Goal: Transaction & Acquisition: Download file/media

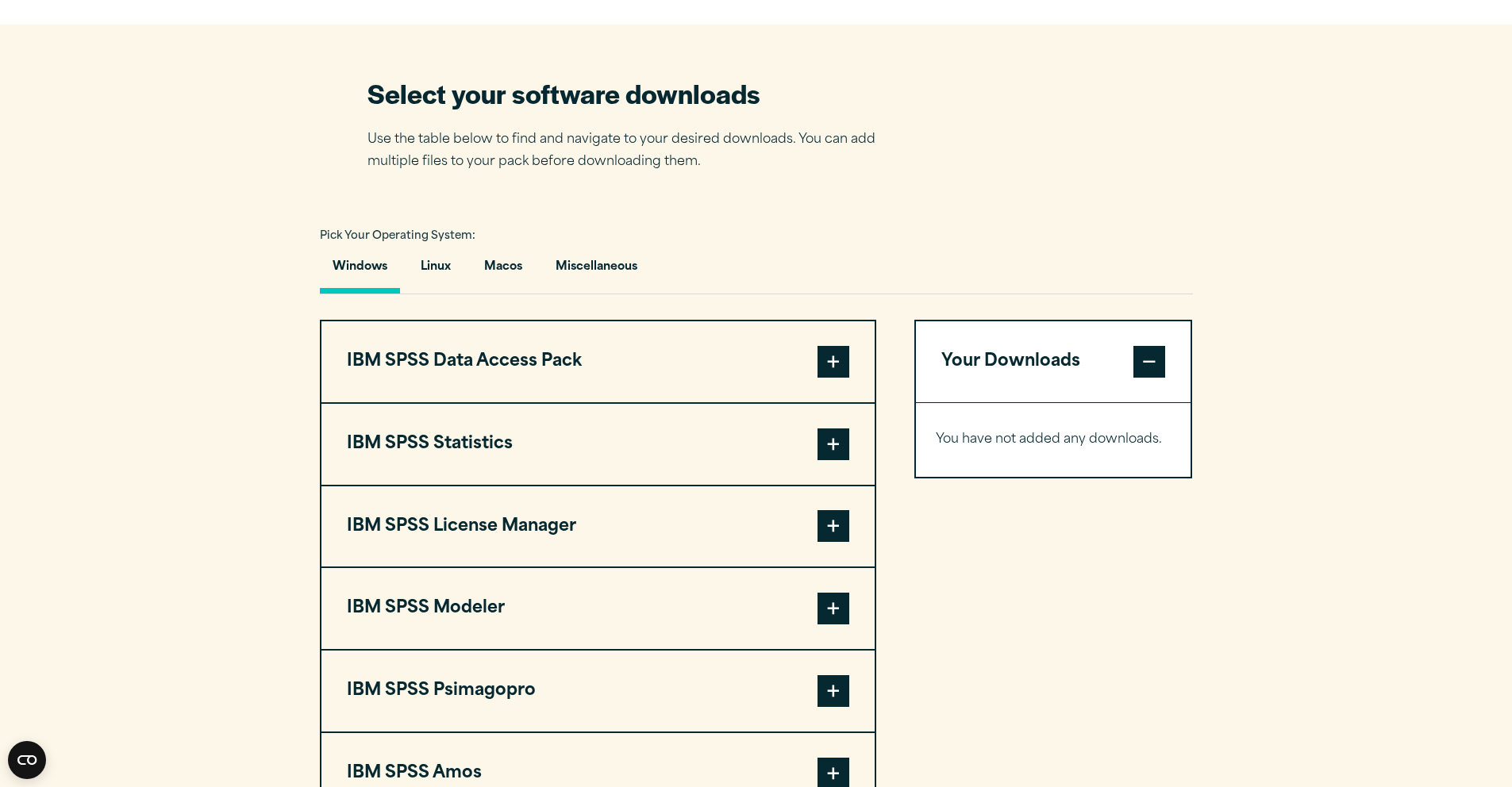
scroll to position [967, 0]
click at [1149, 371] on span at bounding box center [1150, 361] width 32 height 32
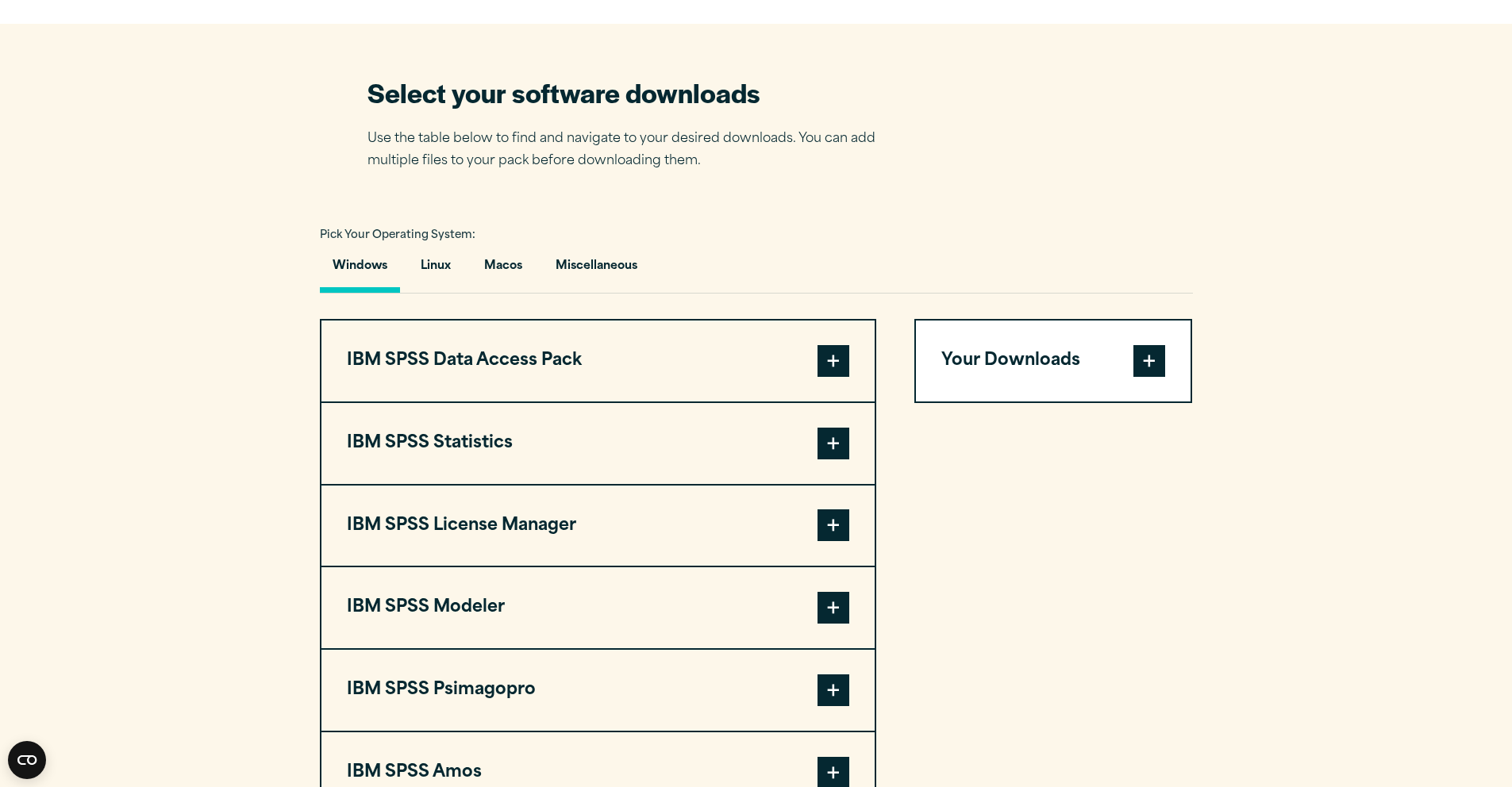
click at [1149, 371] on span at bounding box center [1150, 361] width 32 height 32
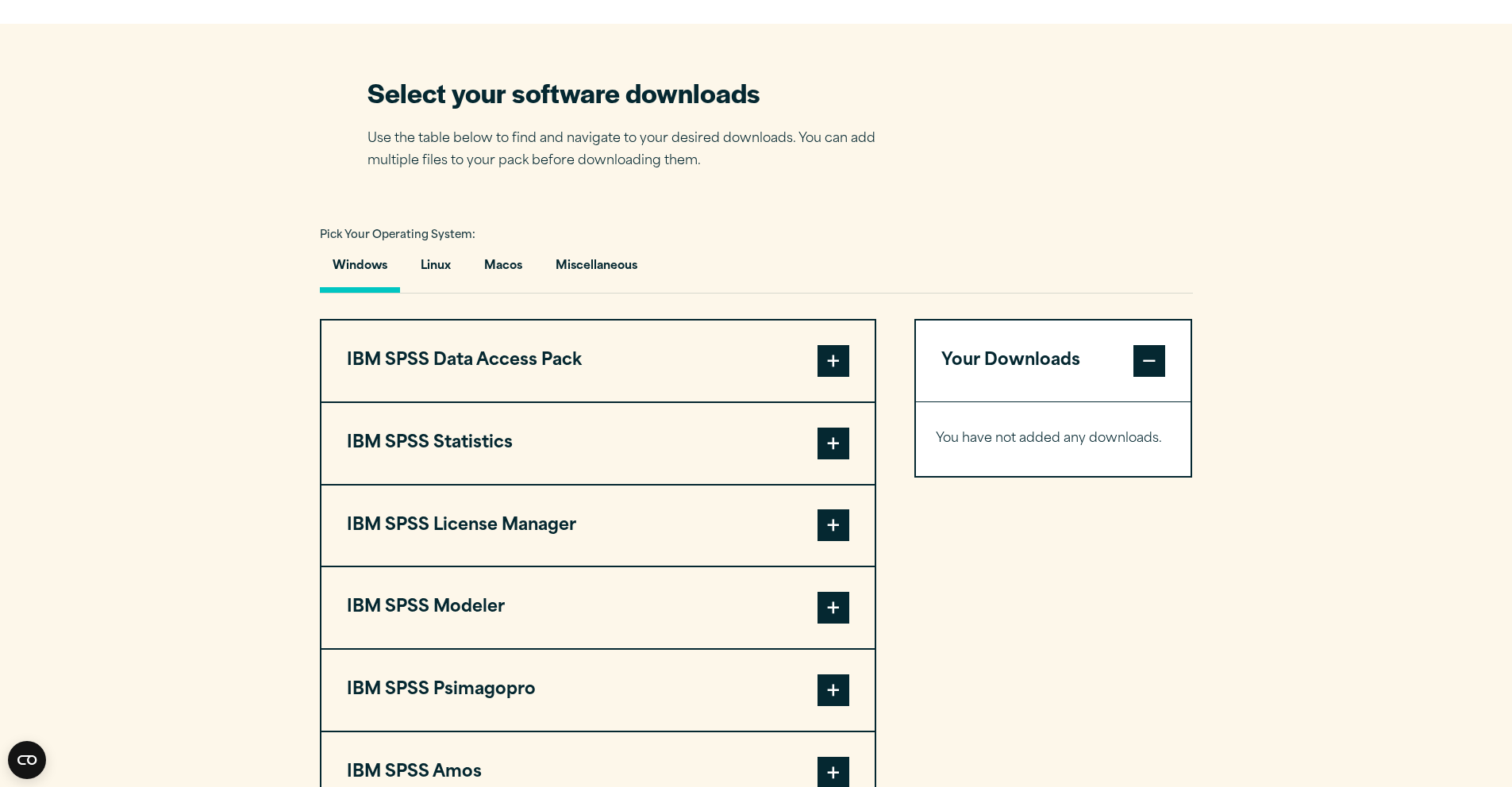
click at [1013, 376] on button "Your Downloads" at bounding box center [1053, 361] width 275 height 81
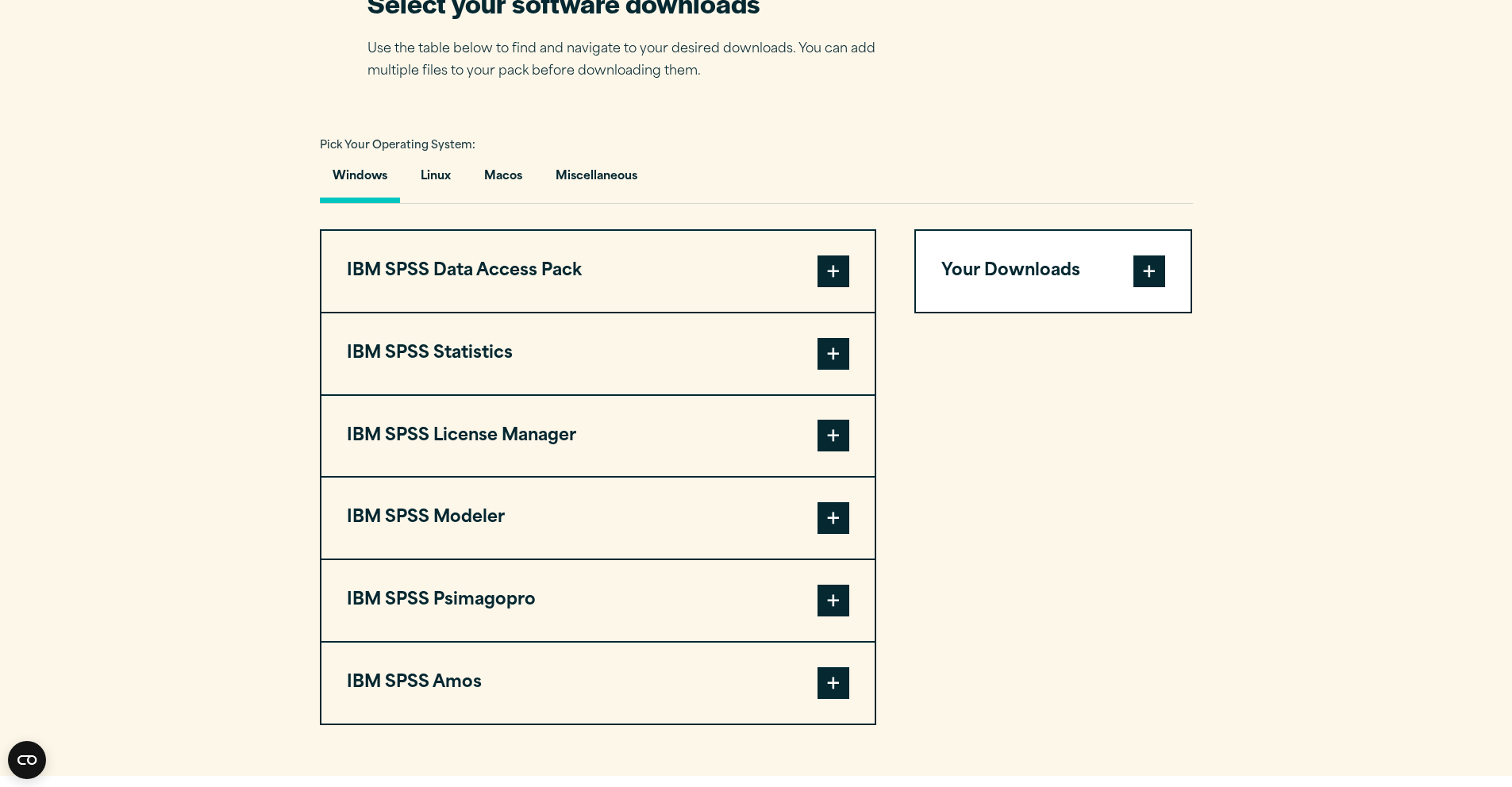
scroll to position [1085, 0]
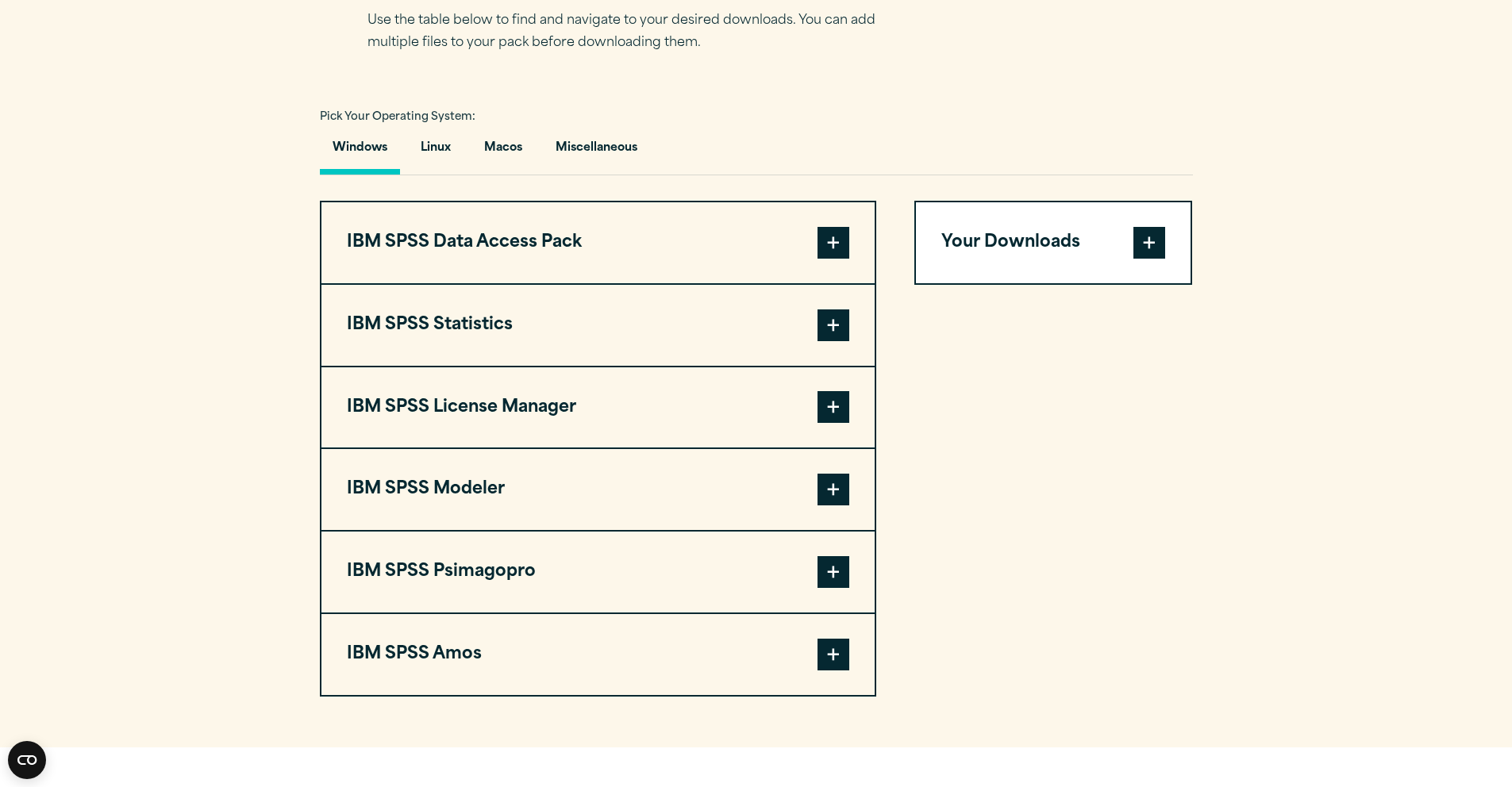
click at [829, 502] on span at bounding box center [834, 490] width 32 height 32
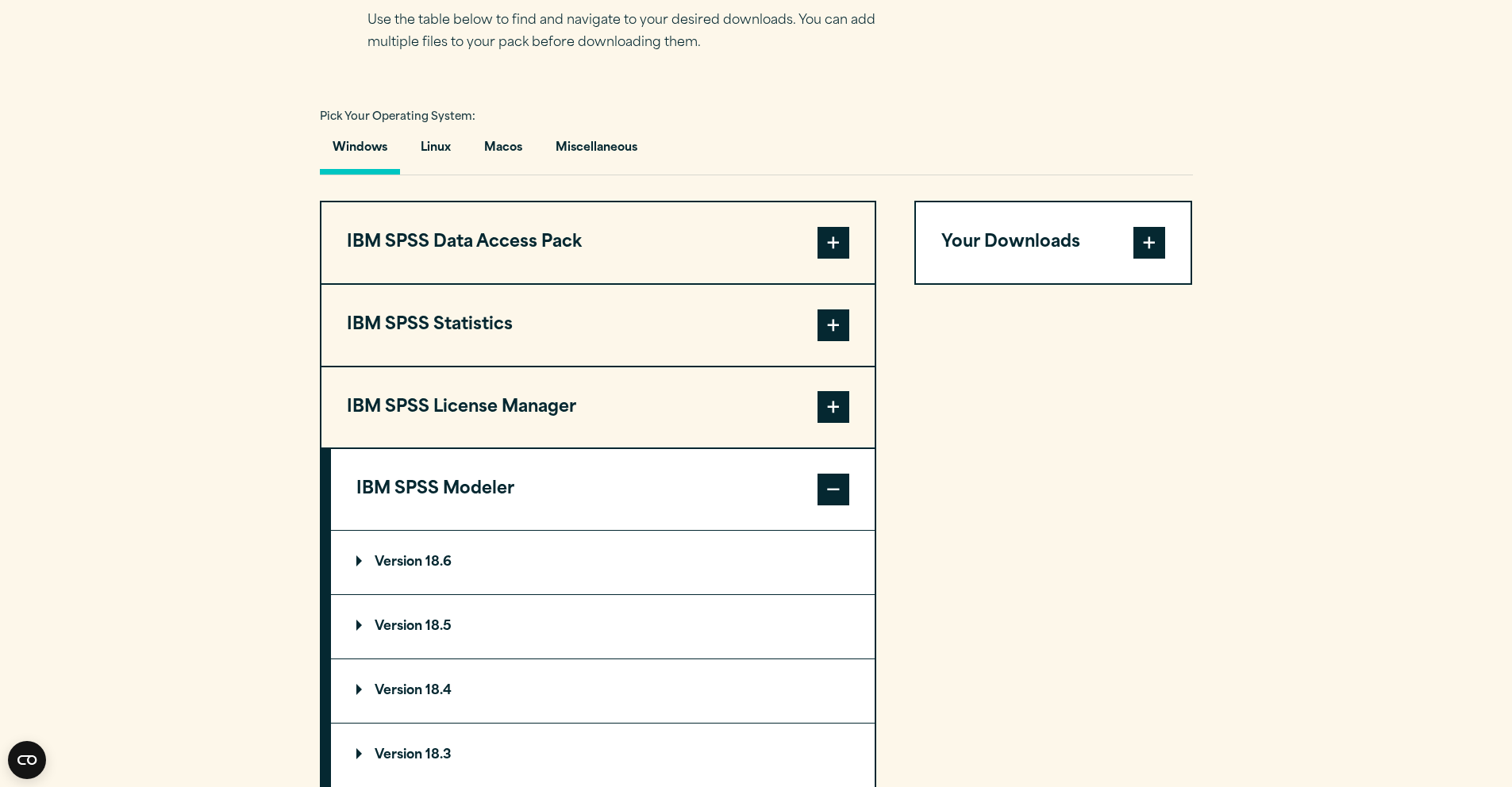
click at [830, 501] on span at bounding box center [834, 490] width 32 height 32
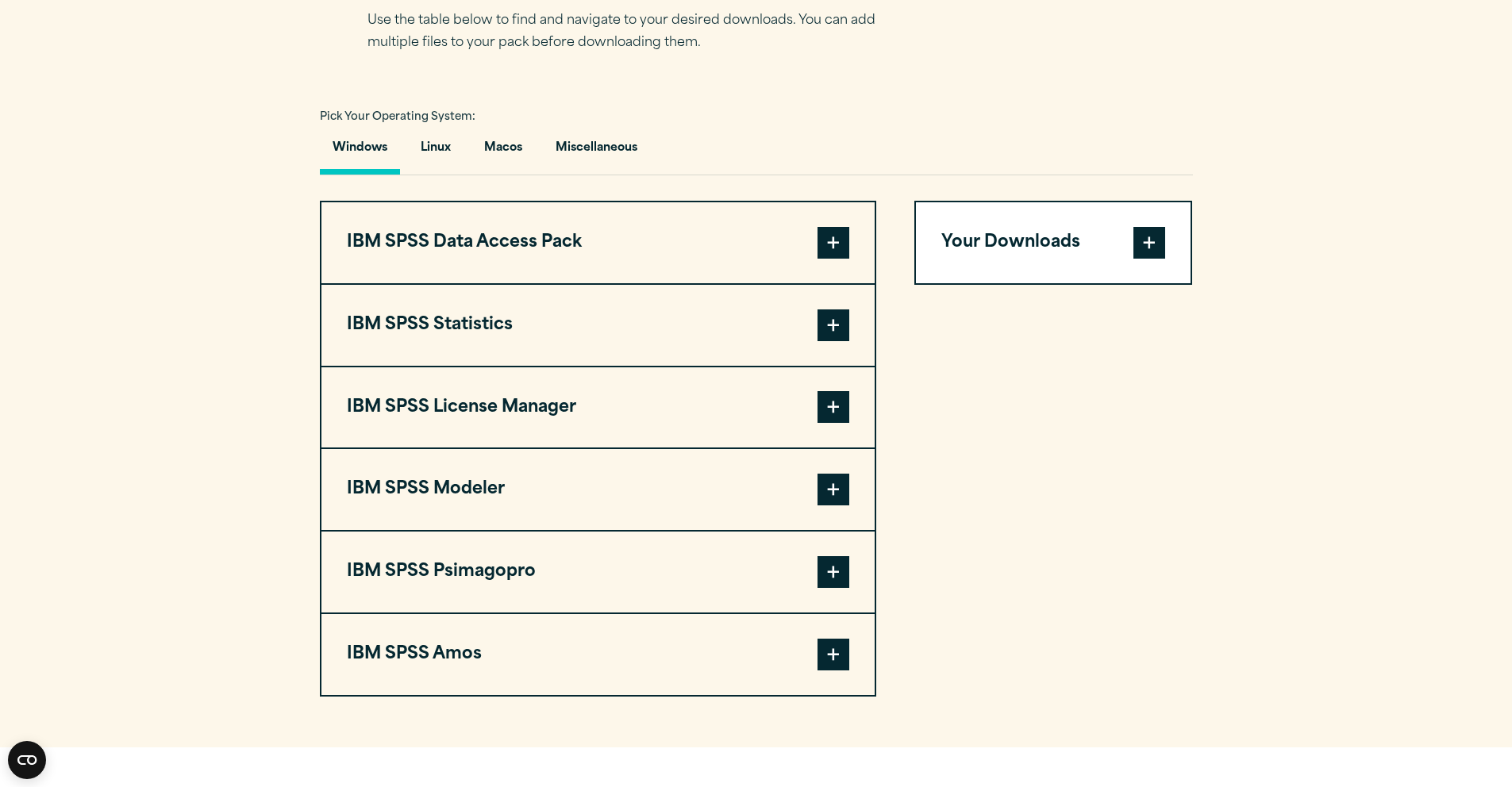
click at [830, 501] on span at bounding box center [834, 490] width 32 height 32
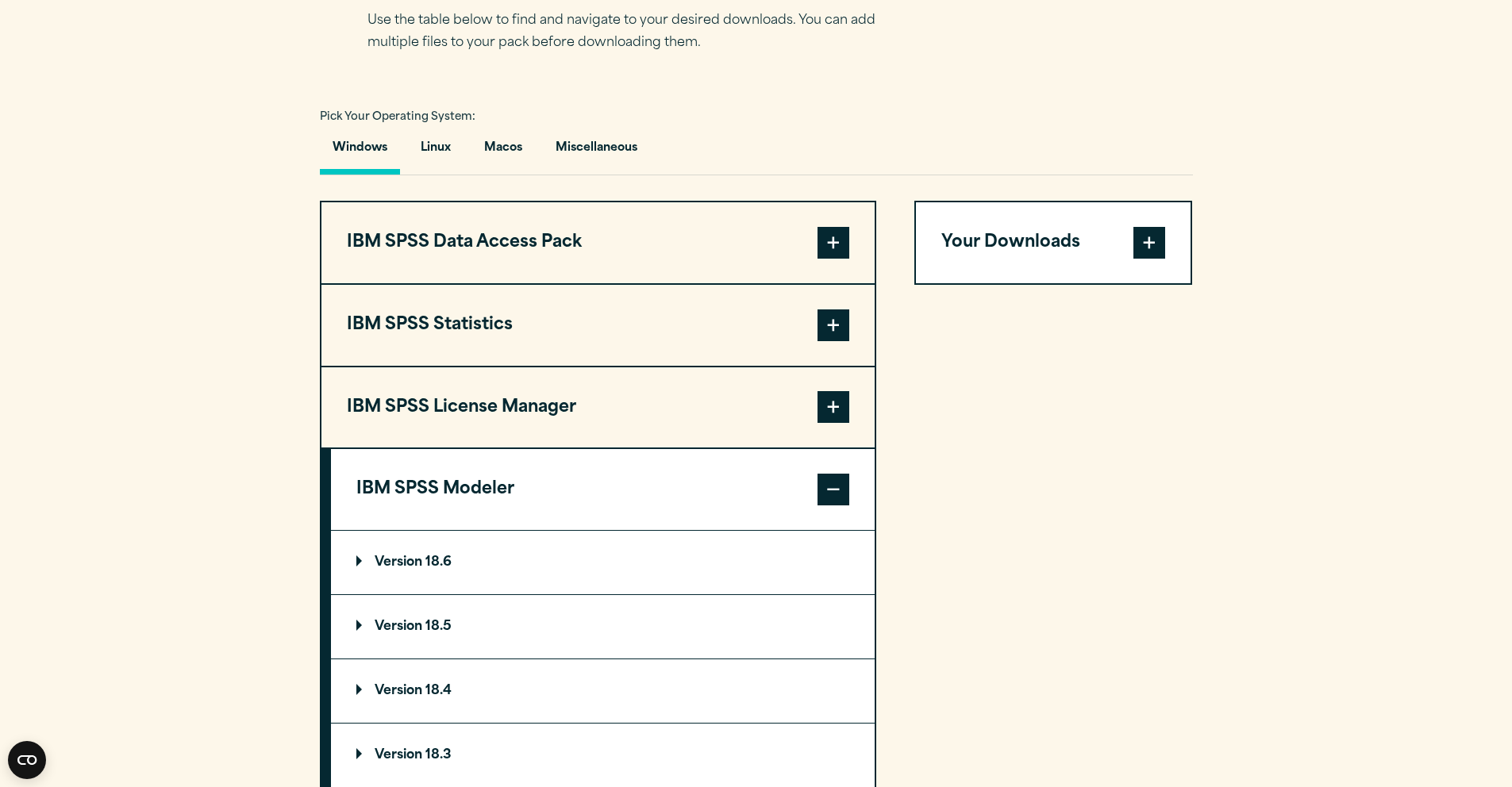
click at [359, 569] on p "Version 18.6" at bounding box center [404, 562] width 96 height 12
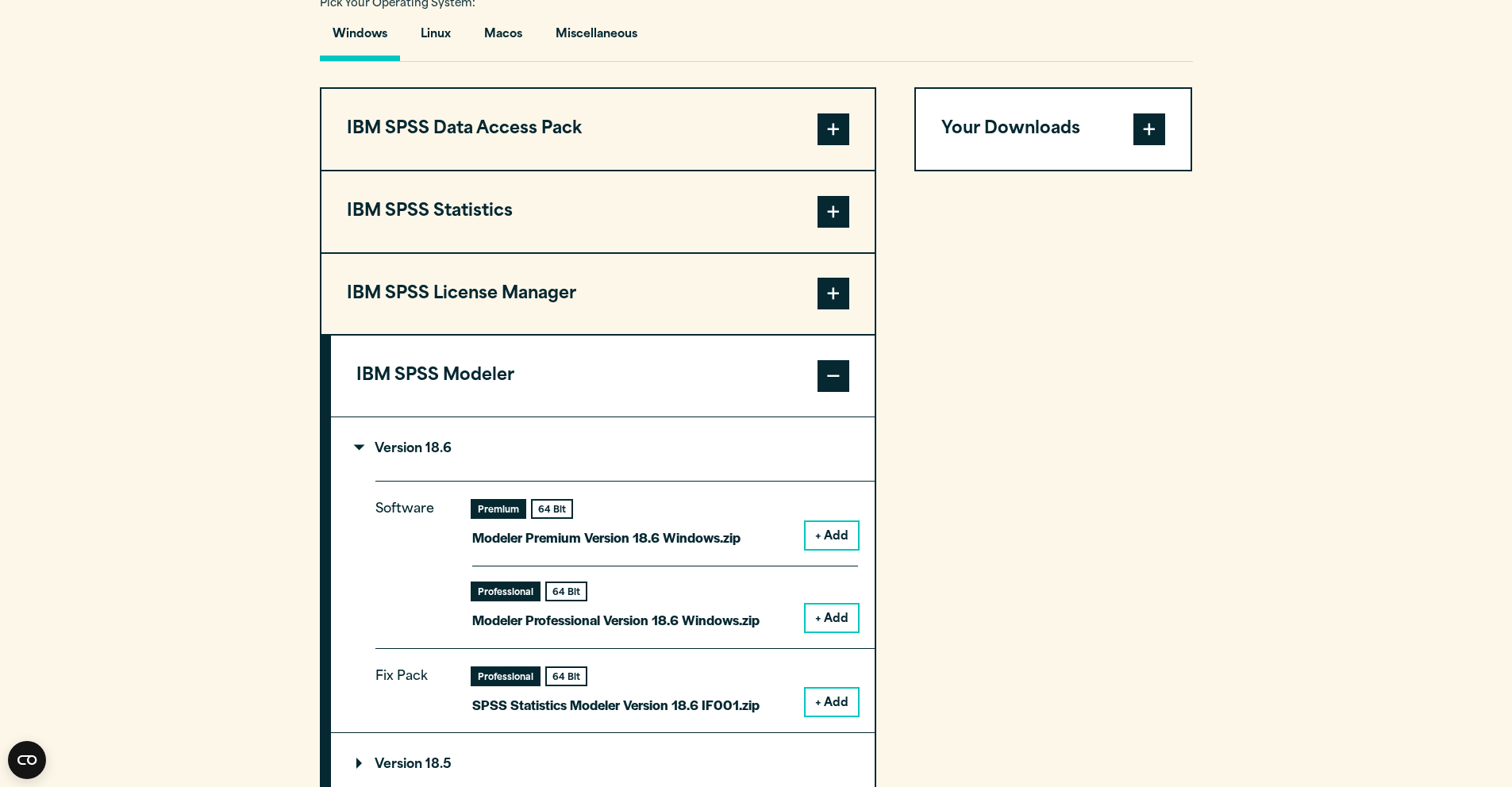
scroll to position [1200, 0]
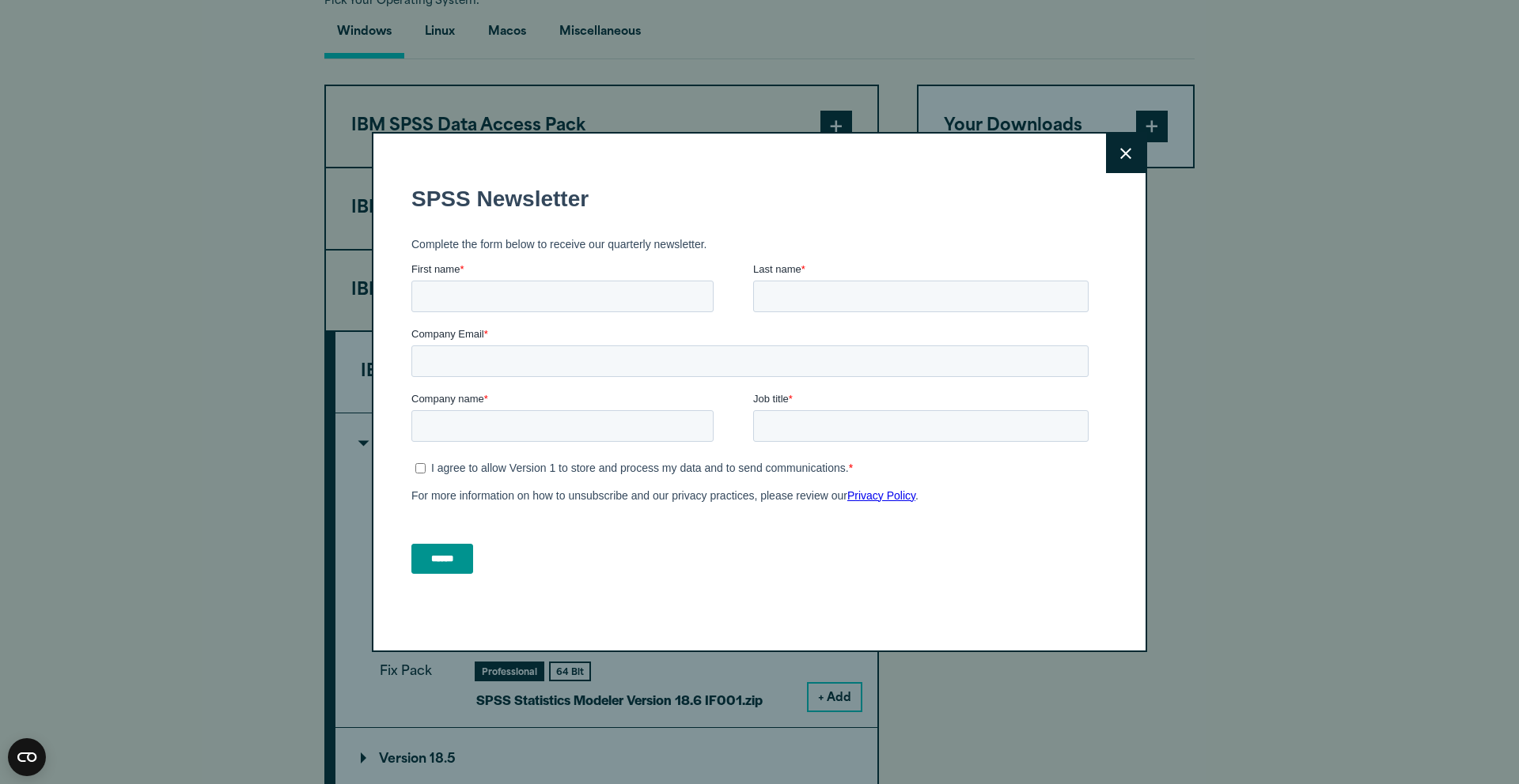
drag, startPoint x: 1131, startPoint y: 155, endPoint x: 1143, endPoint y: 106, distance: 50.4
click at [1131, 155] on button "Close" at bounding box center [1126, 154] width 40 height 40
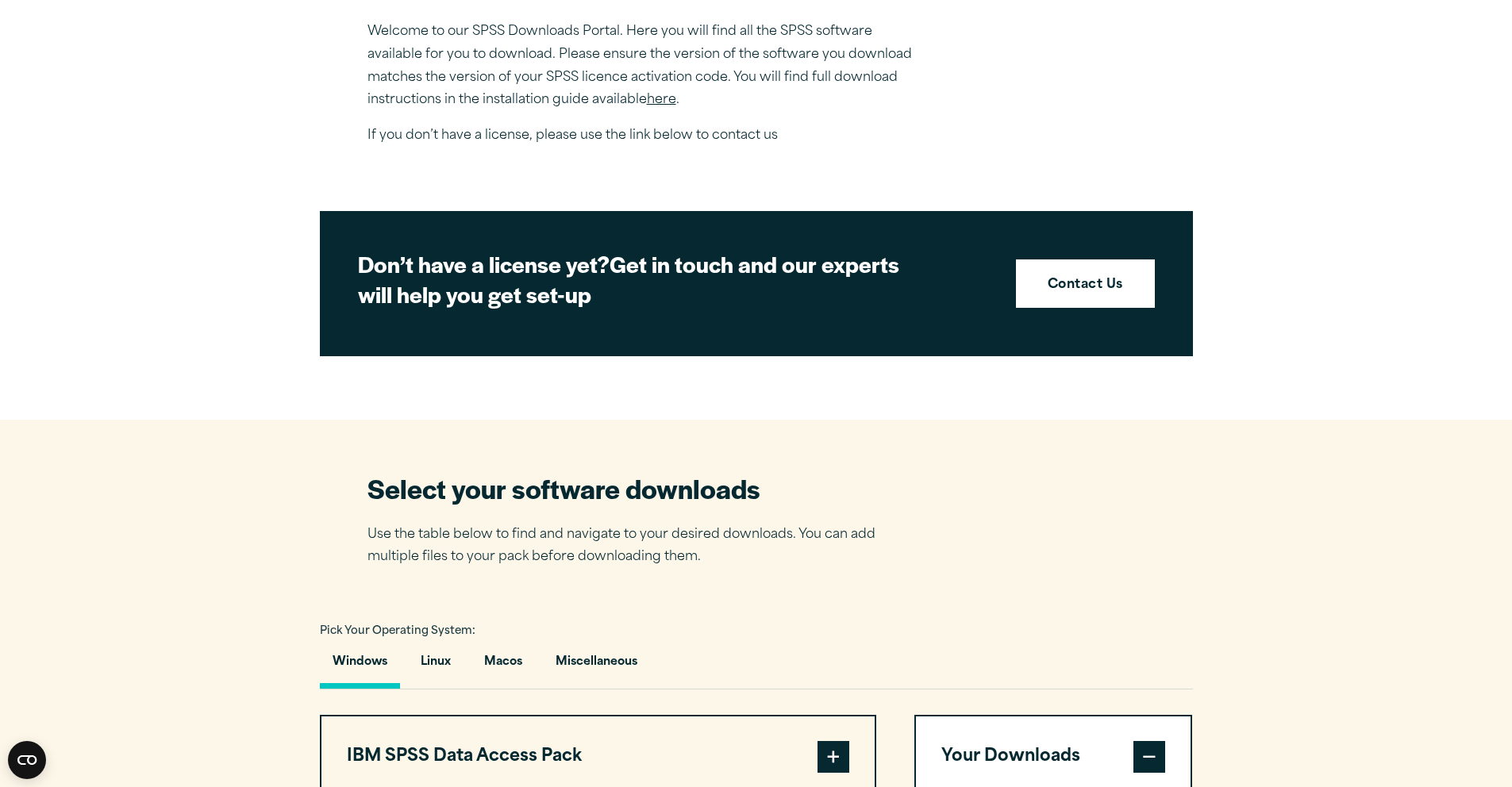
scroll to position [904, 0]
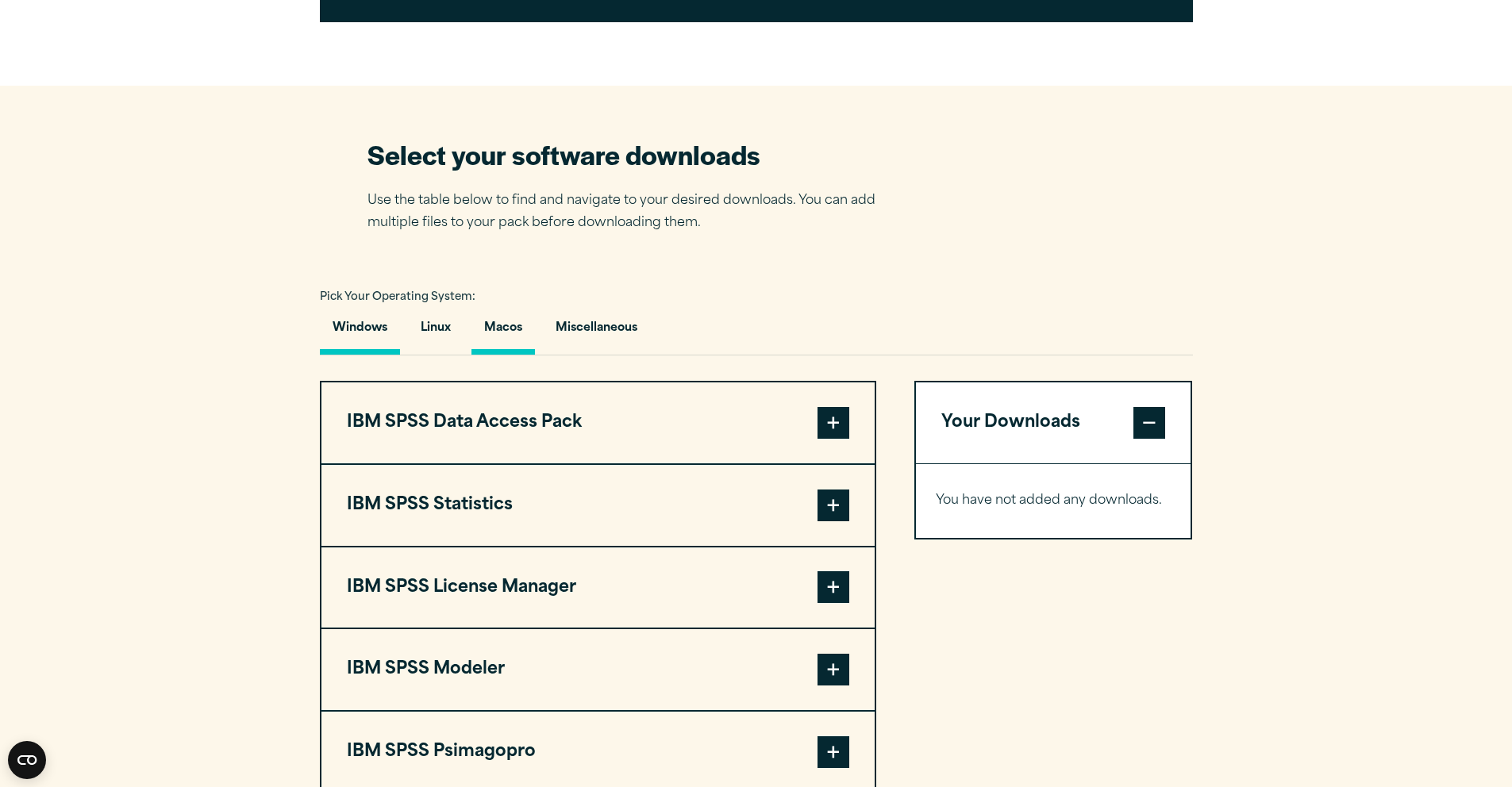
click at [512, 347] on button "Macos" at bounding box center [502, 332] width 63 height 45
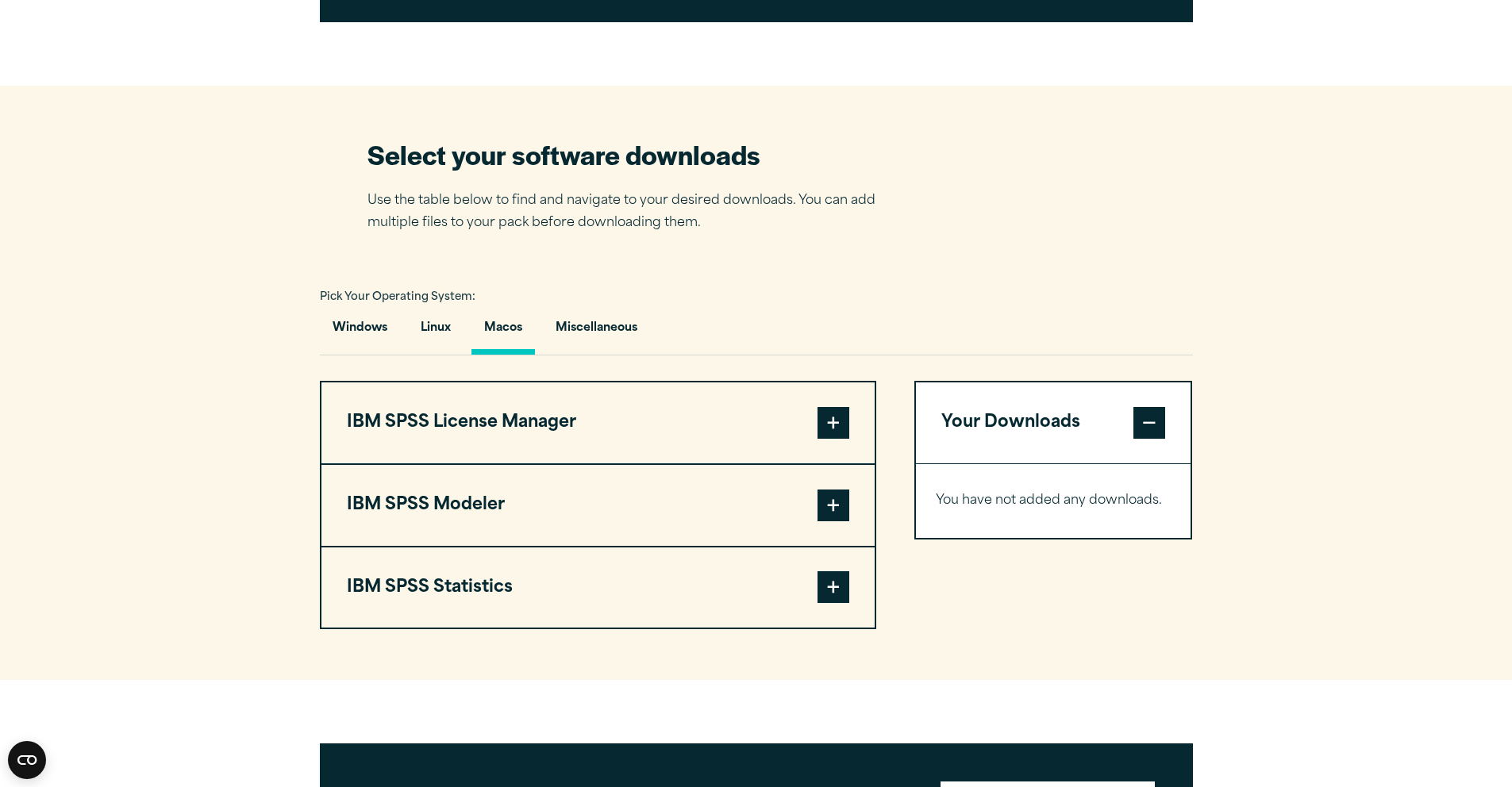
click at [835, 515] on span at bounding box center [834, 506] width 32 height 32
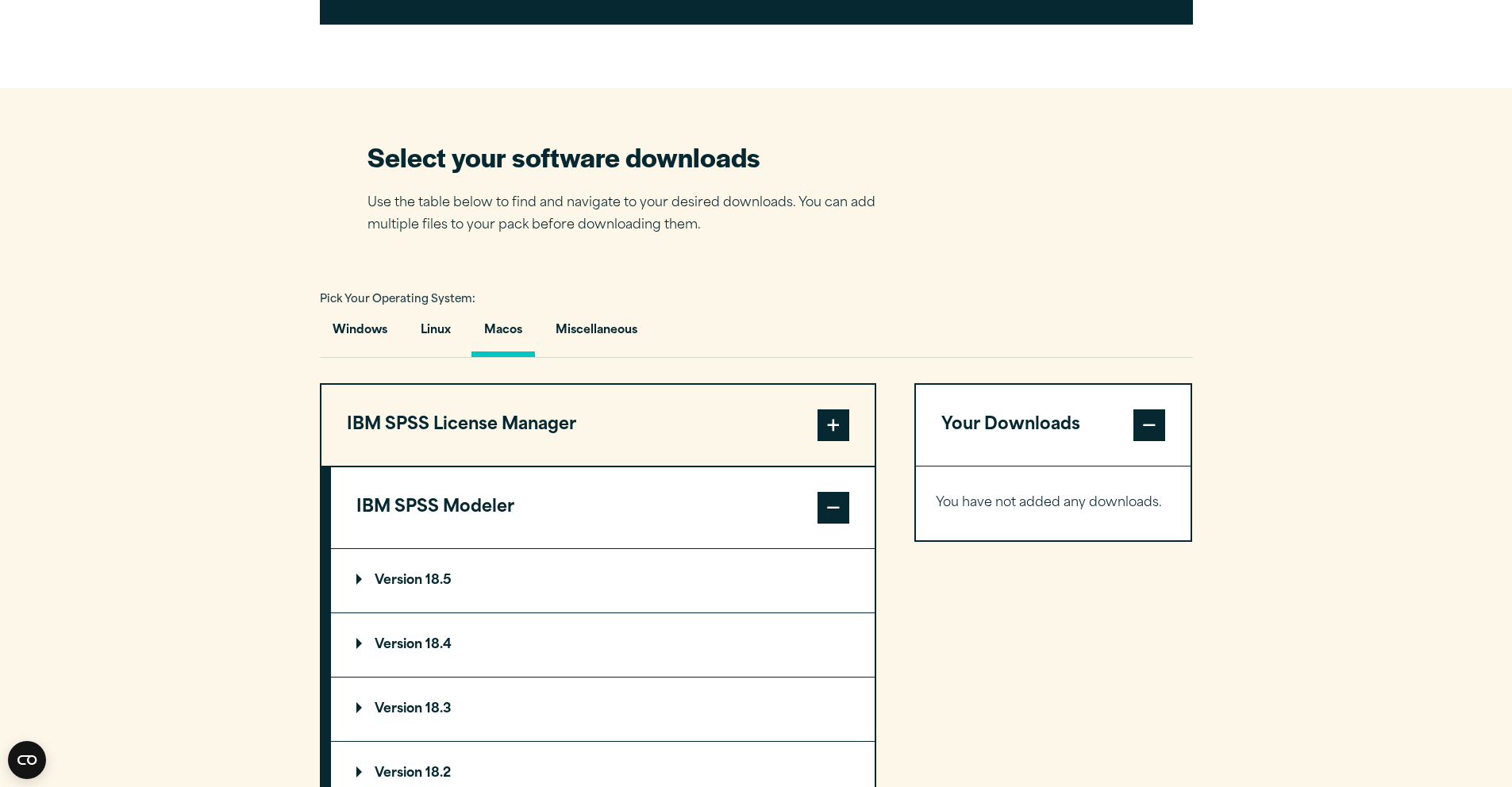
scroll to position [901, 0]
click at [369, 588] on p "Version 18.5" at bounding box center [404, 581] width 96 height 12
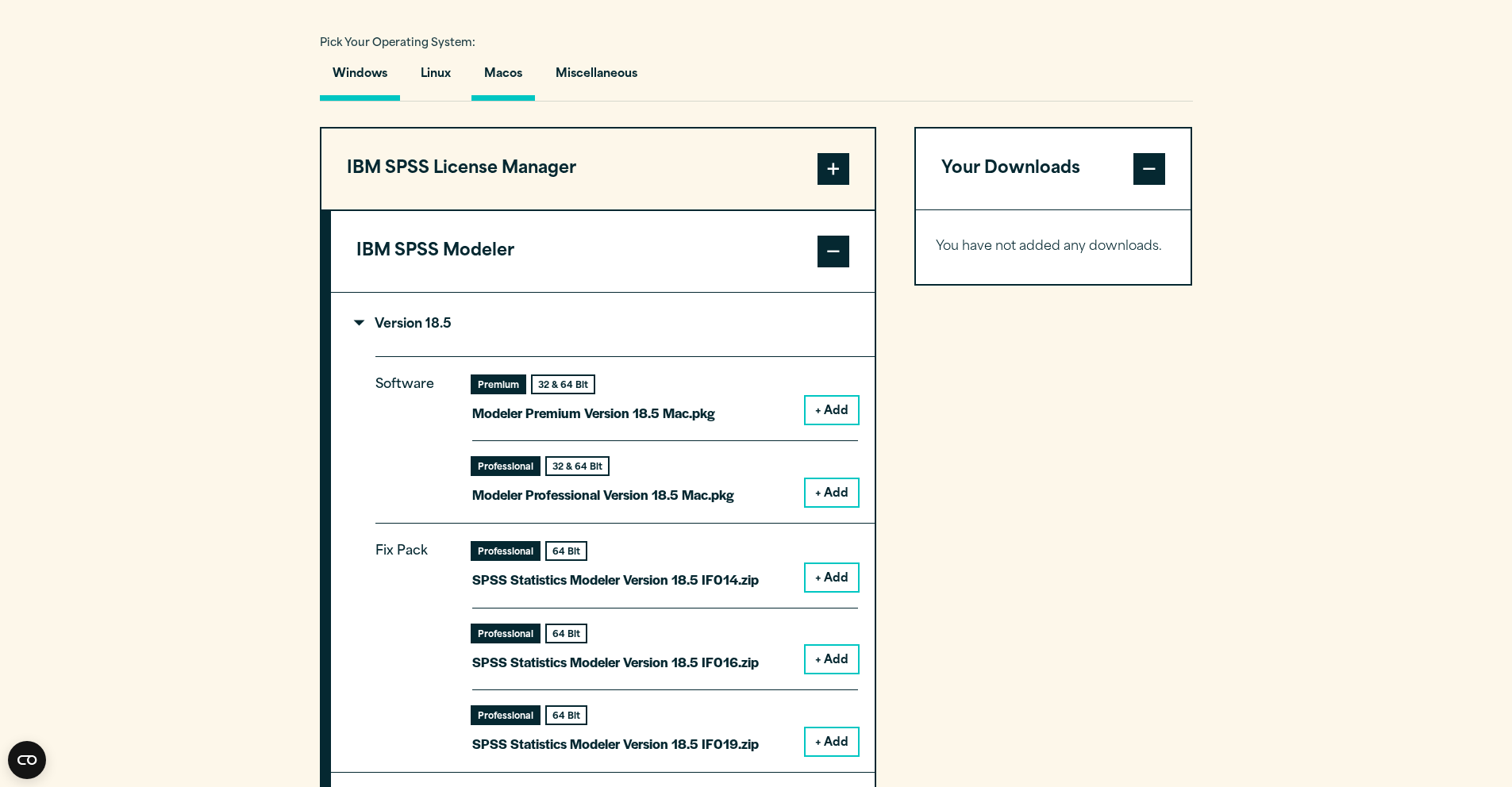
scroll to position [1158, 0]
drag, startPoint x: 380, startPoint y: 85, endPoint x: 389, endPoint y: 88, distance: 9.5
click at [380, 85] on button "Windows" at bounding box center [360, 79] width 80 height 45
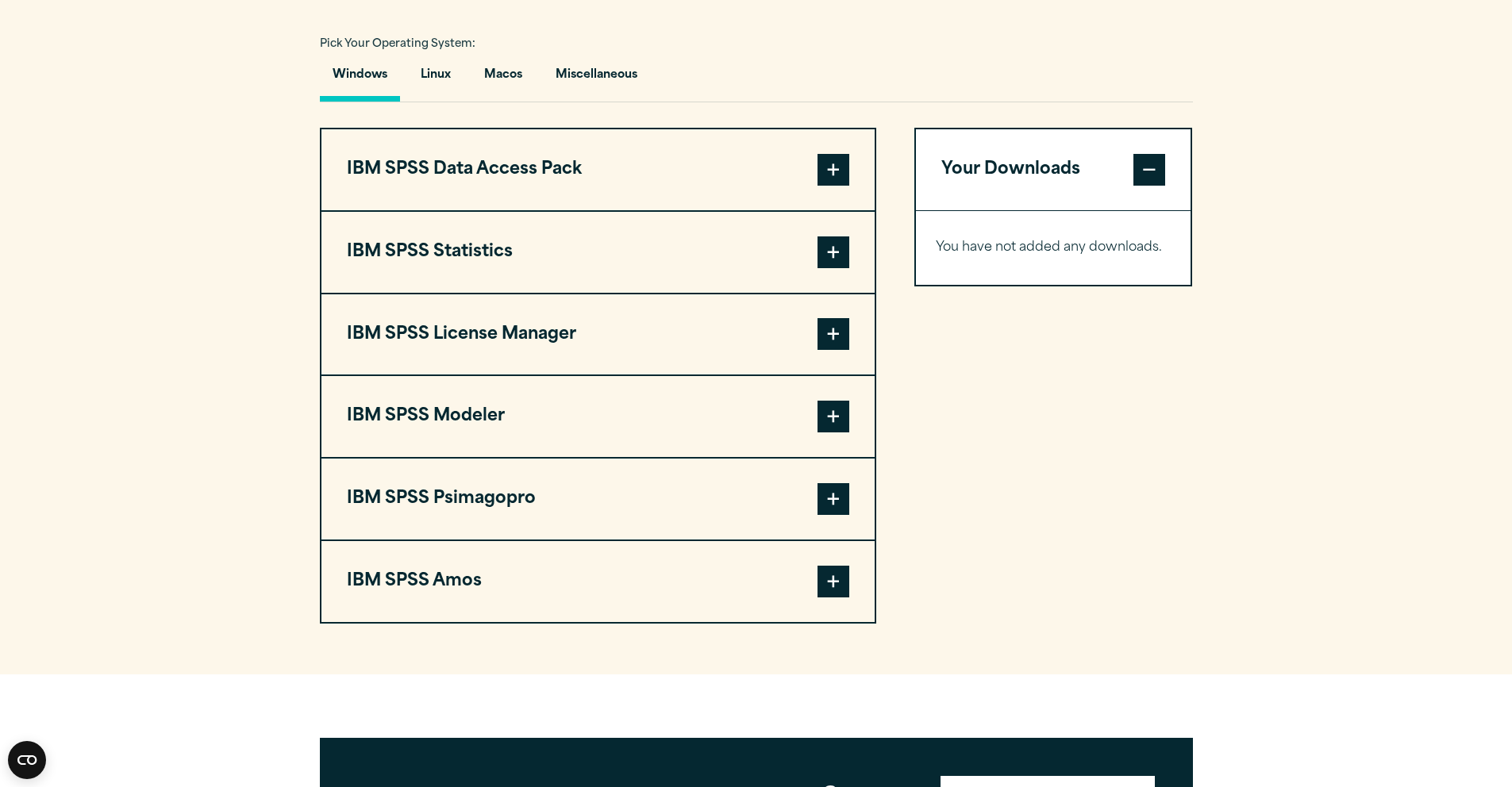
click at [835, 422] on span at bounding box center [834, 417] width 32 height 32
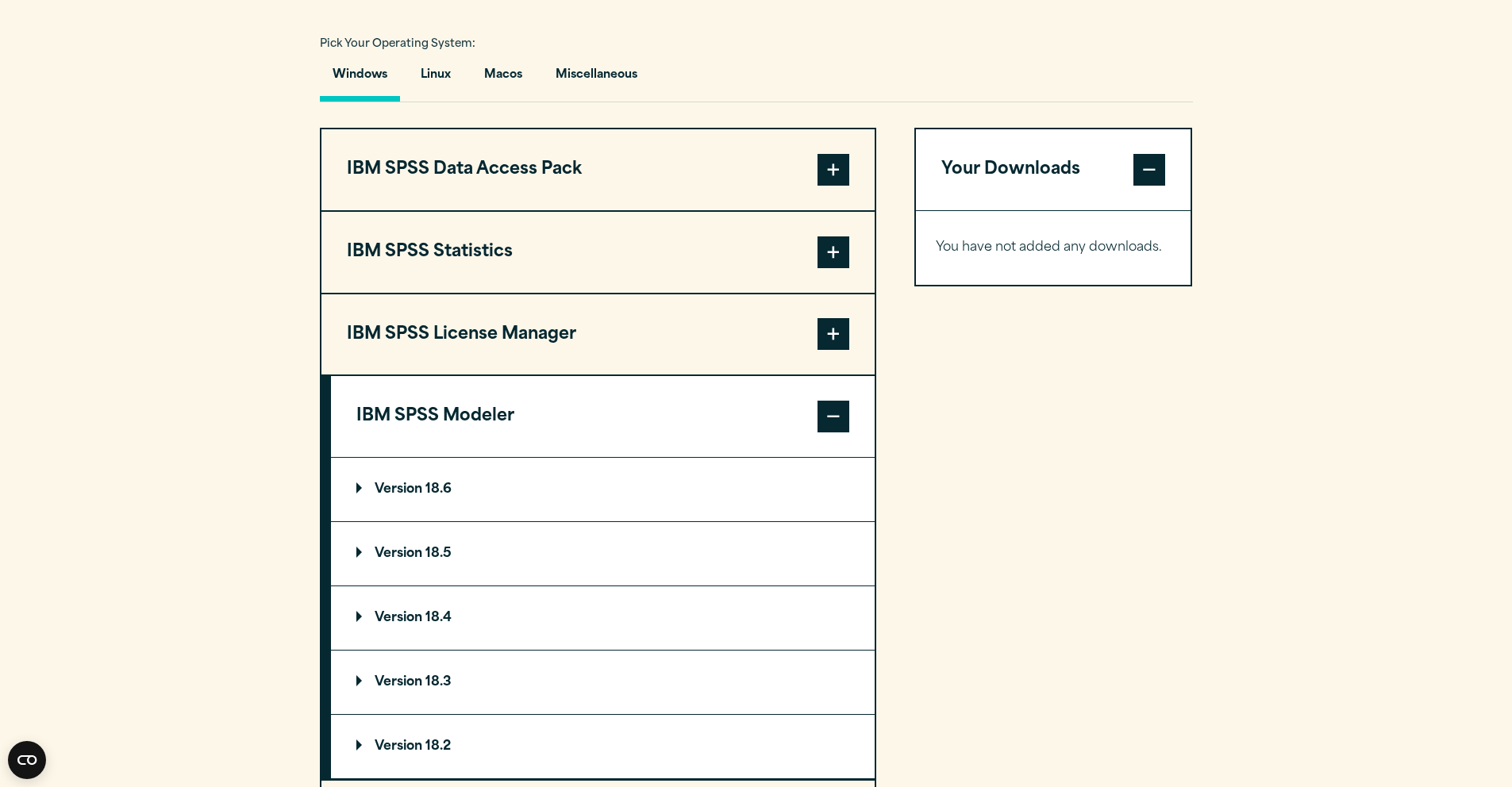
click at [362, 495] on p "Version 18.6" at bounding box center [404, 489] width 96 height 12
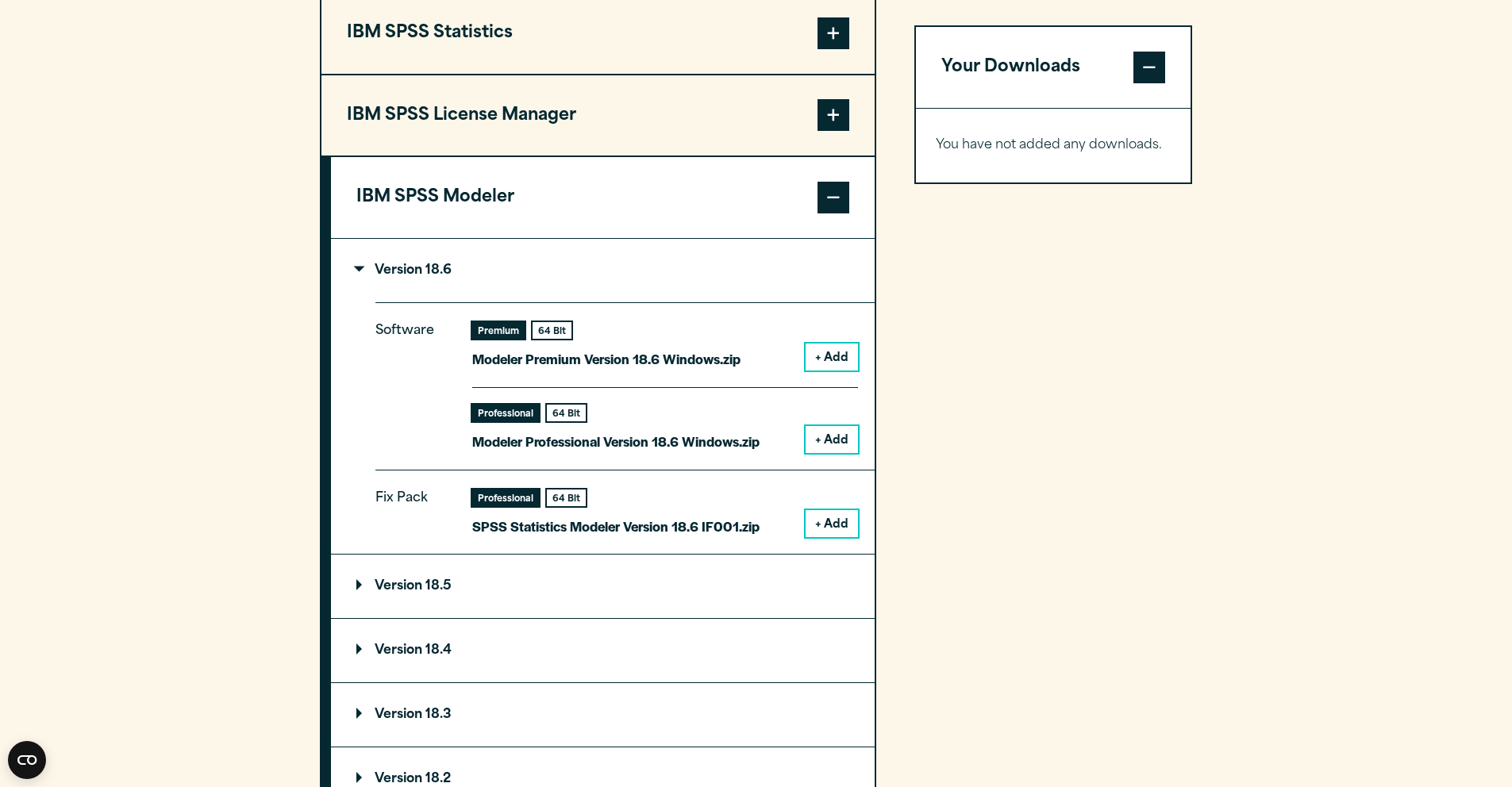
scroll to position [1376, 0]
click at [836, 44] on span at bounding box center [834, 34] width 32 height 32
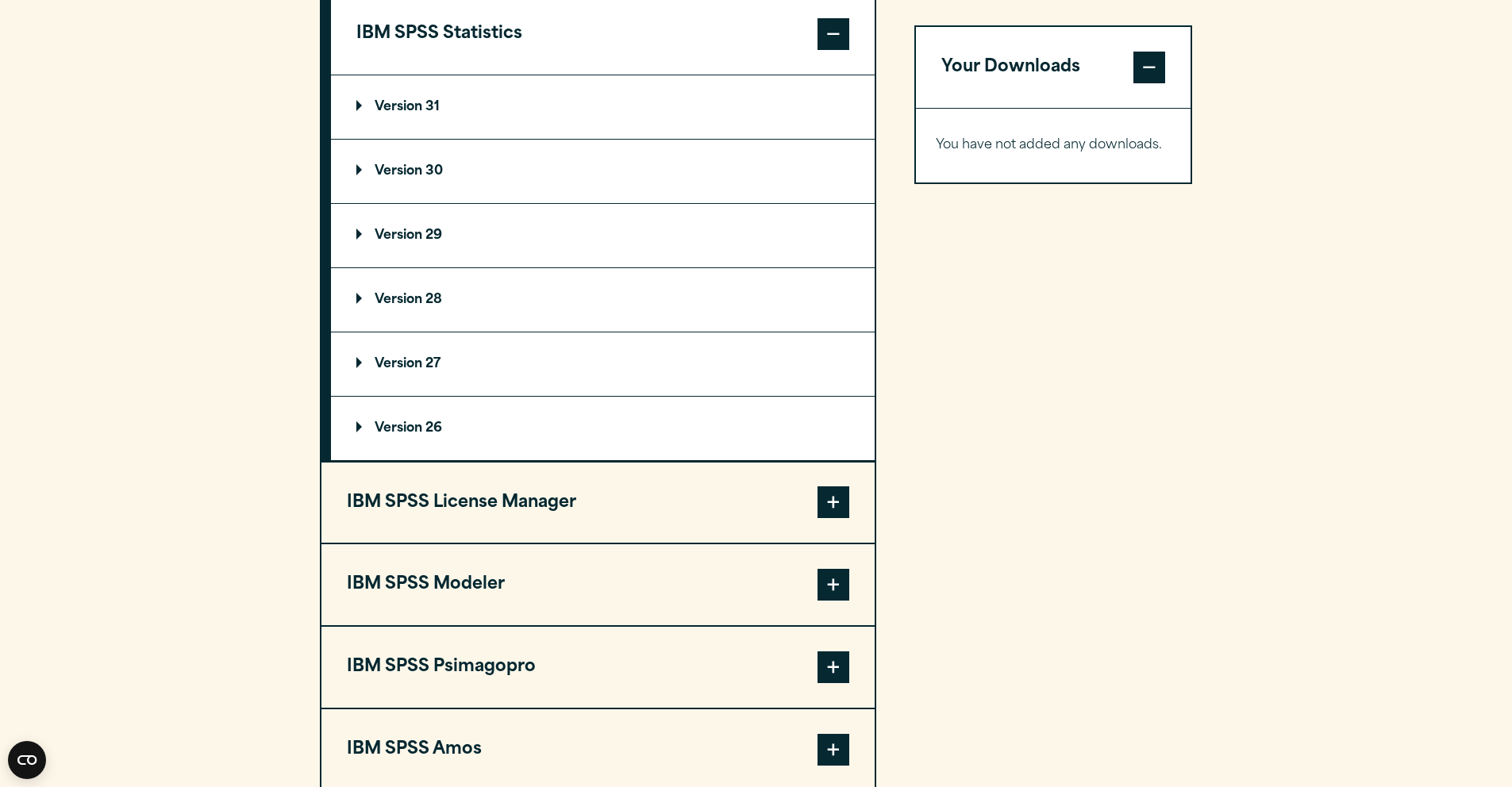
click at [338, 116] on summary "Version 31" at bounding box center [603, 107] width 544 height 63
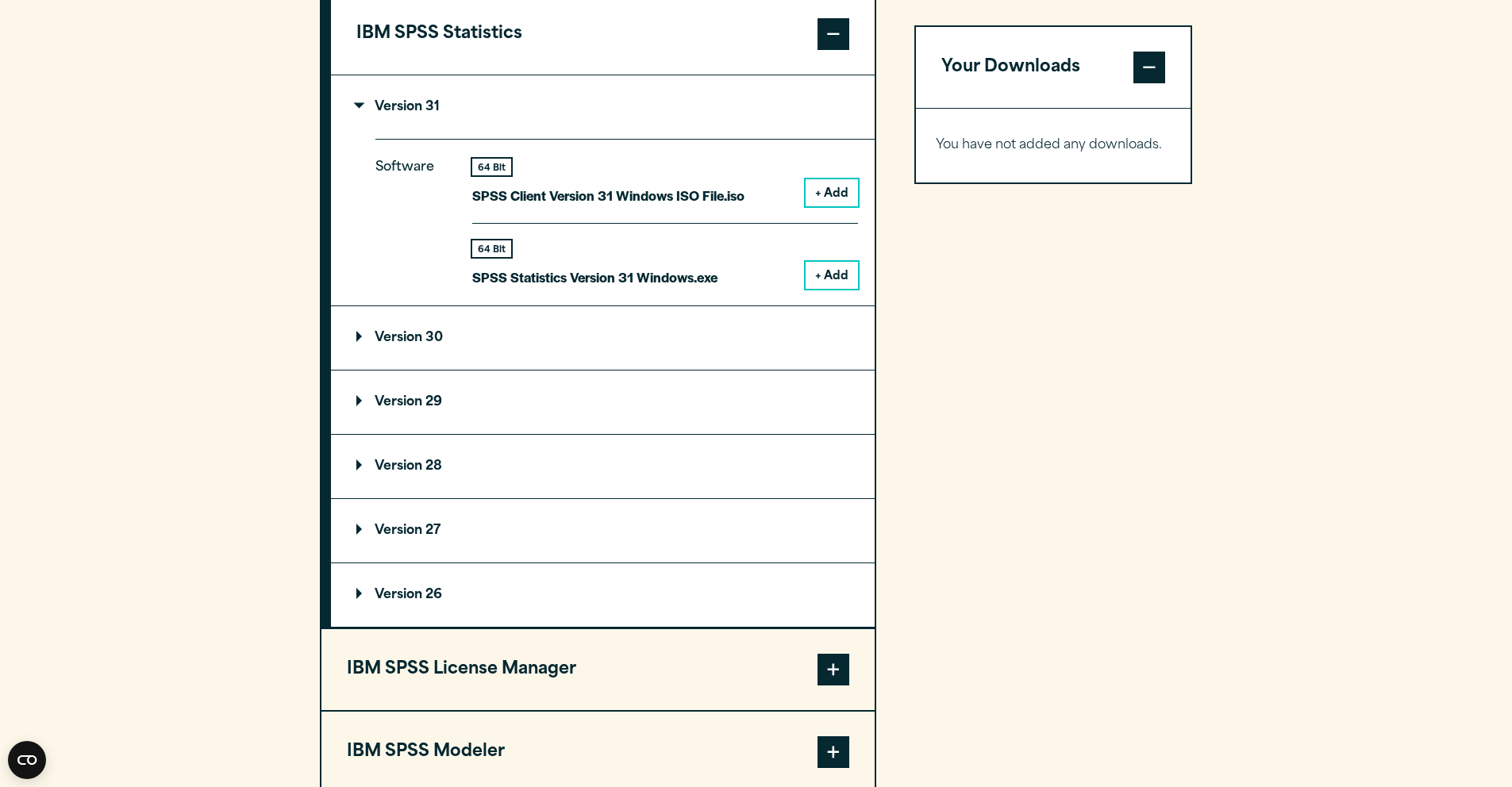
click at [360, 112] on p "Version 31" at bounding box center [398, 107] width 83 height 12
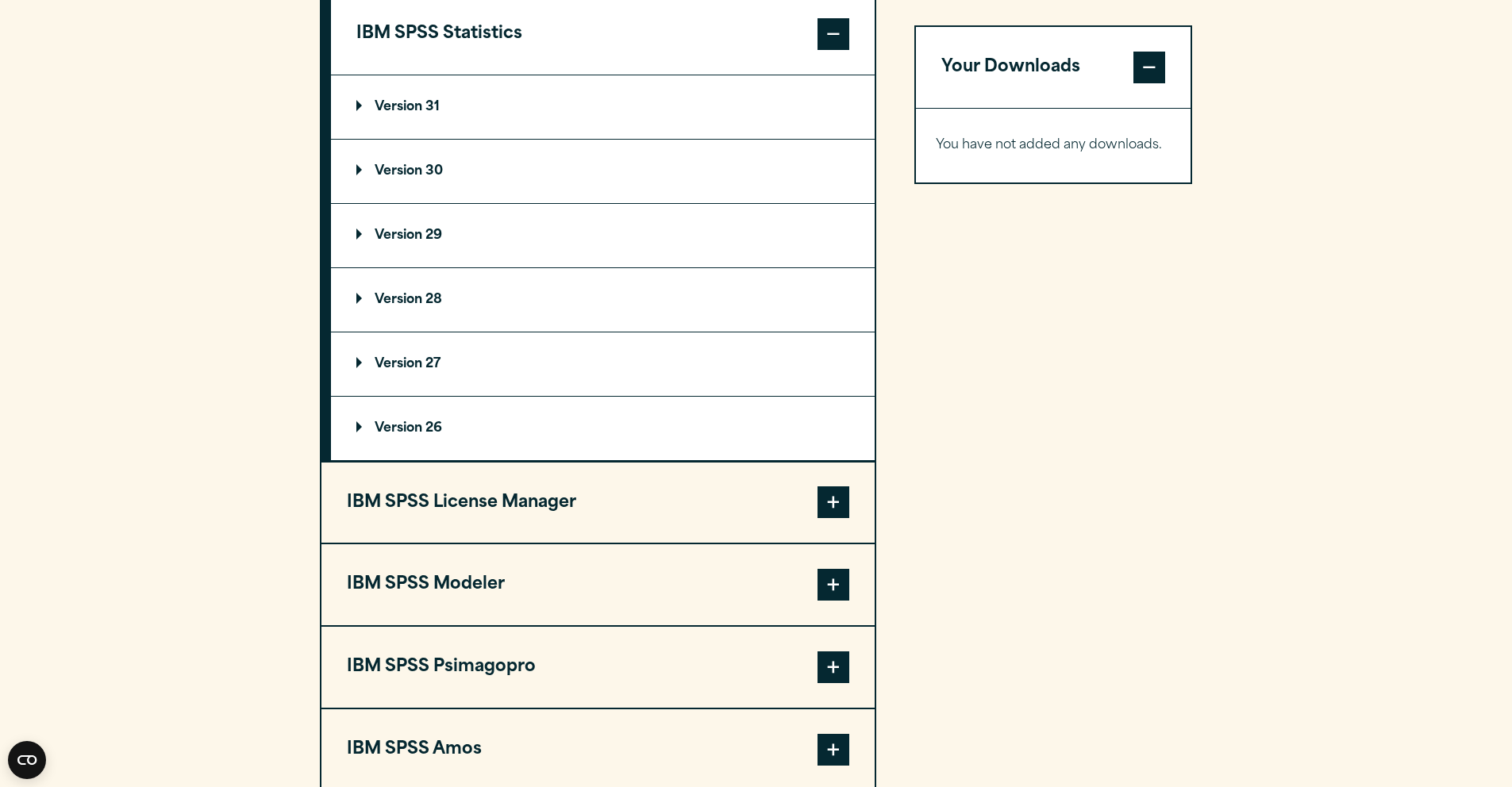
click at [360, 112] on p "Version 31" at bounding box center [398, 107] width 83 height 12
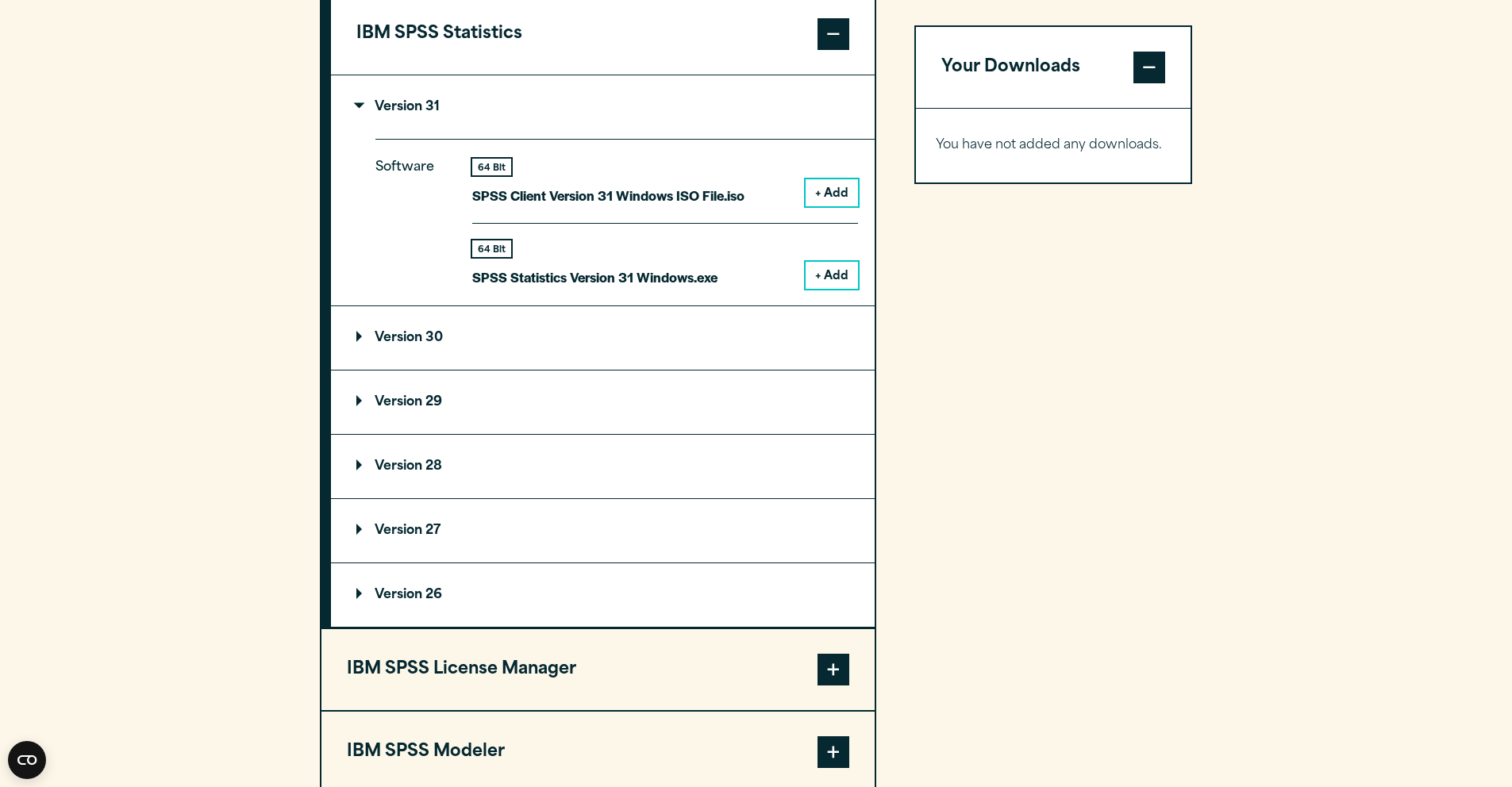
click at [360, 112] on p "Version 31" at bounding box center [398, 107] width 83 height 12
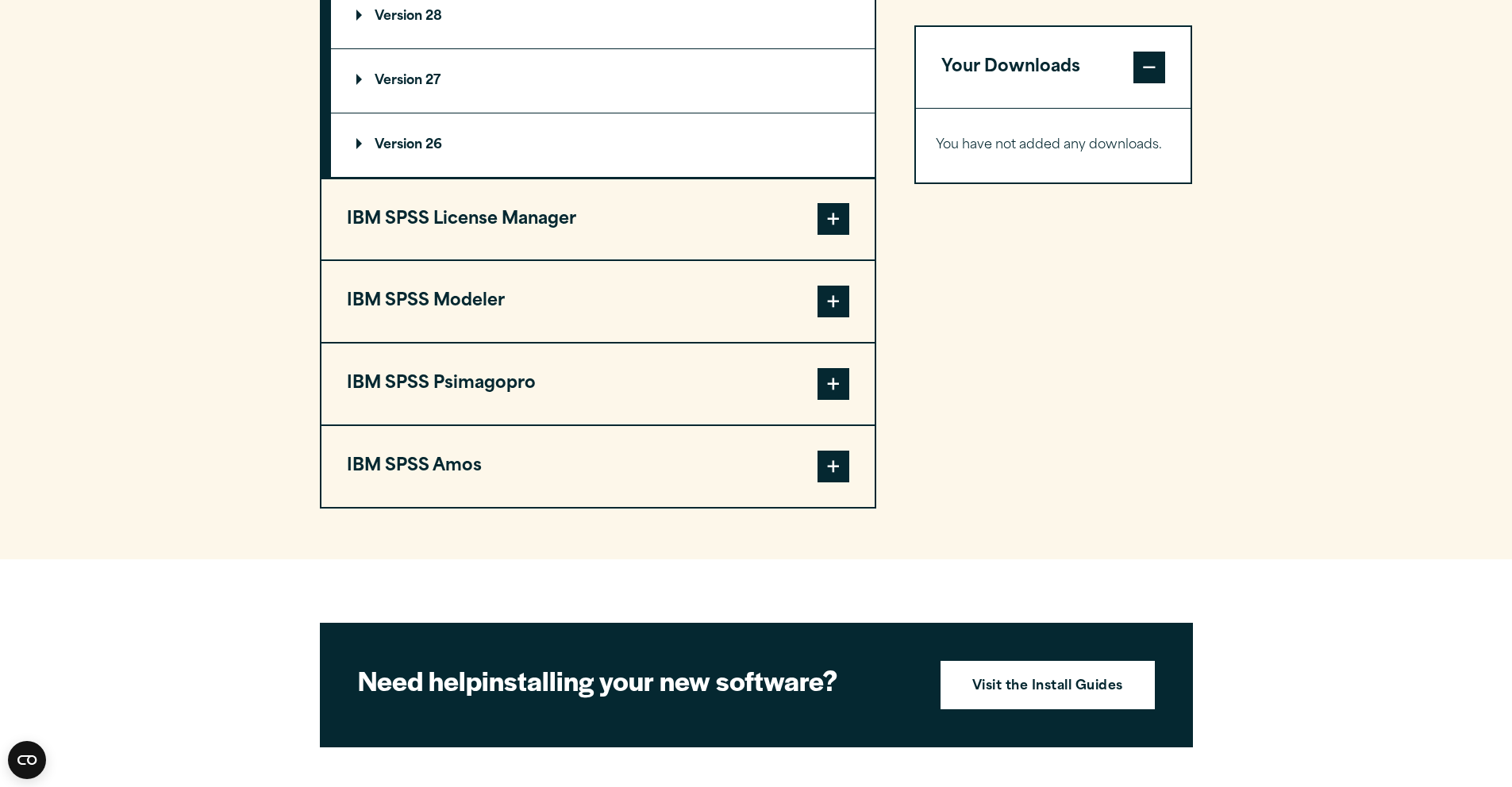
click at [835, 305] on span at bounding box center [834, 302] width 32 height 32
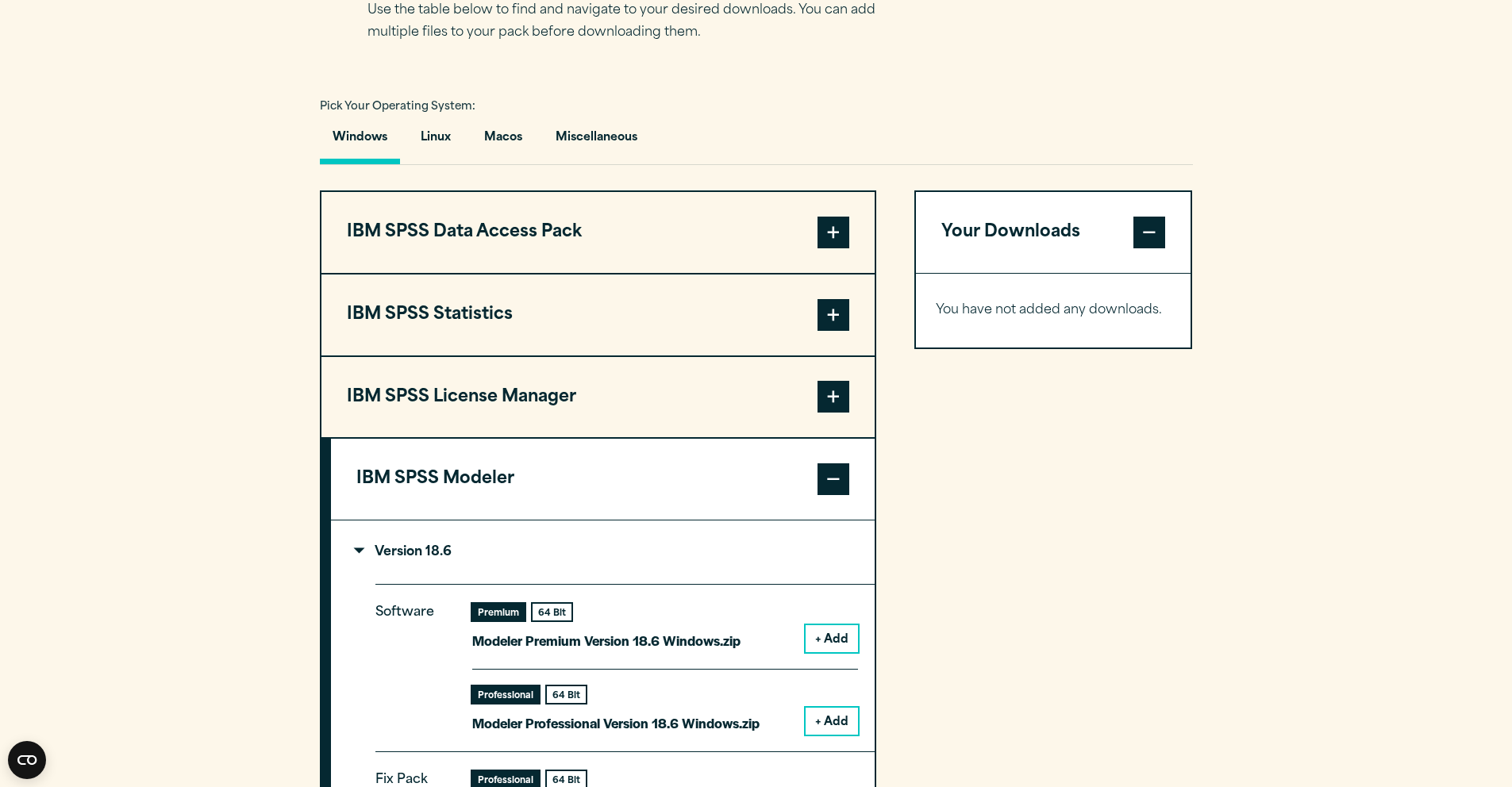
scroll to position [1020, 0]
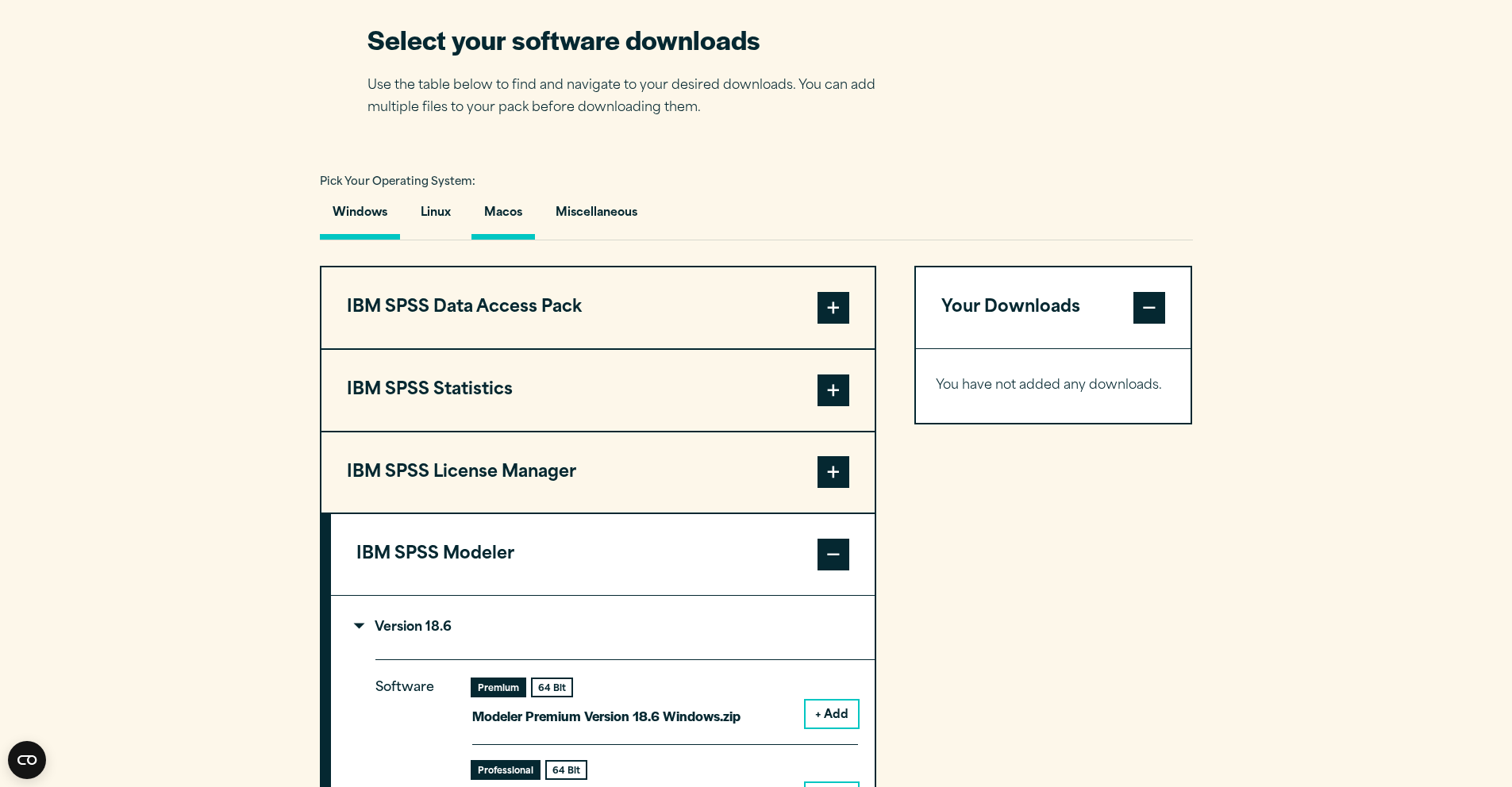
click at [503, 221] on button "Macos" at bounding box center [502, 218] width 63 height 45
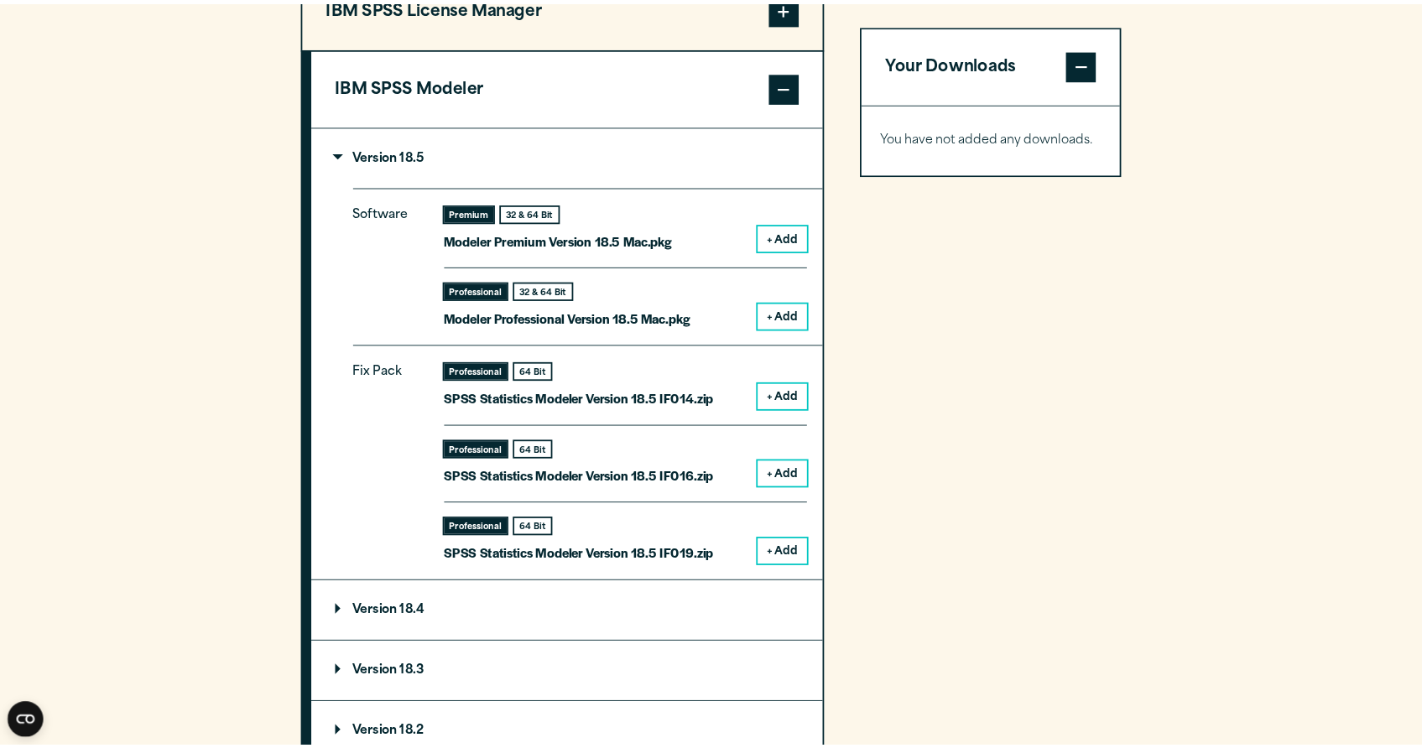
scroll to position [1405, 0]
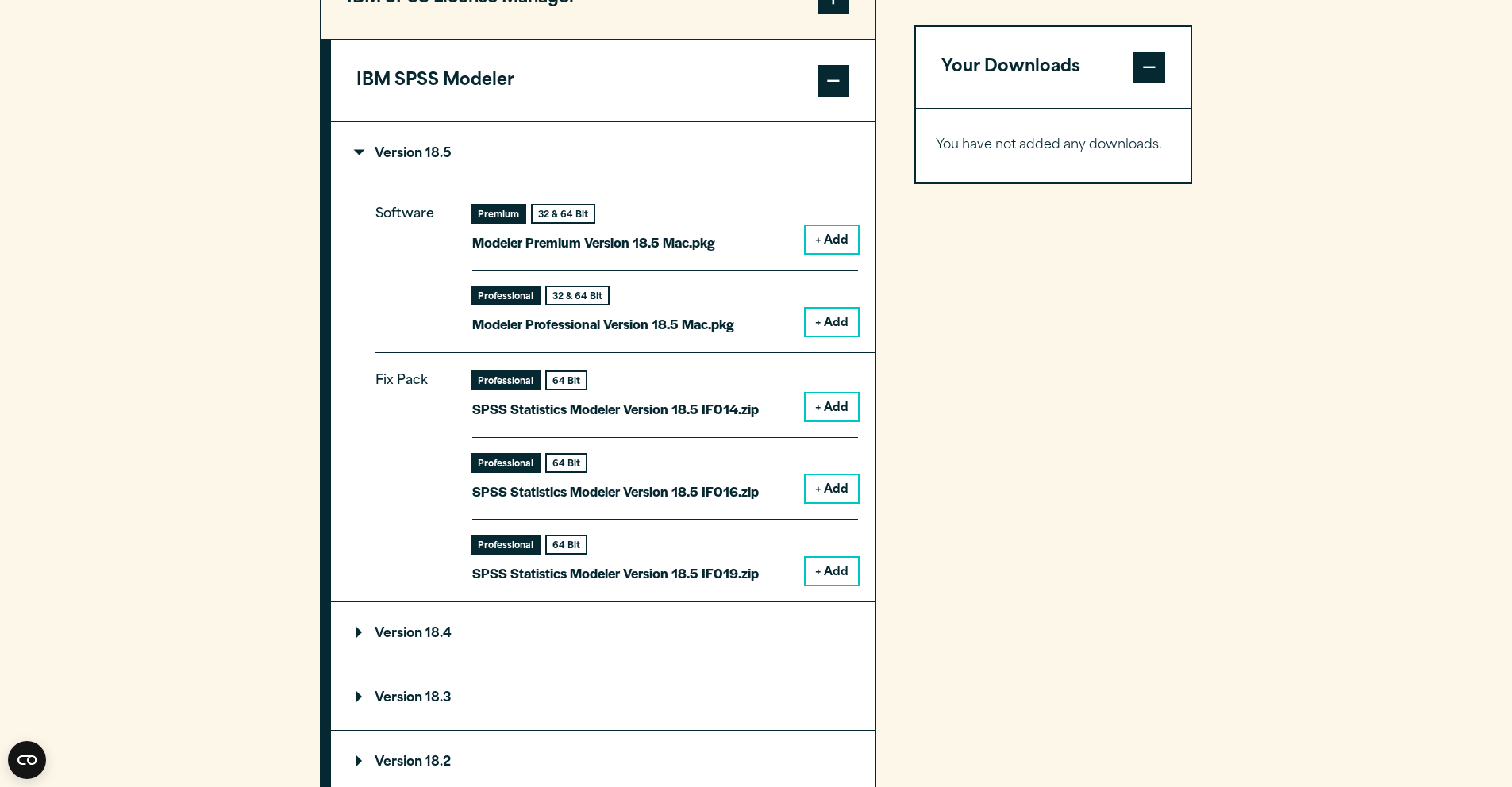
click at [825, 329] on button "+ Add" at bounding box center [832, 322] width 52 height 27
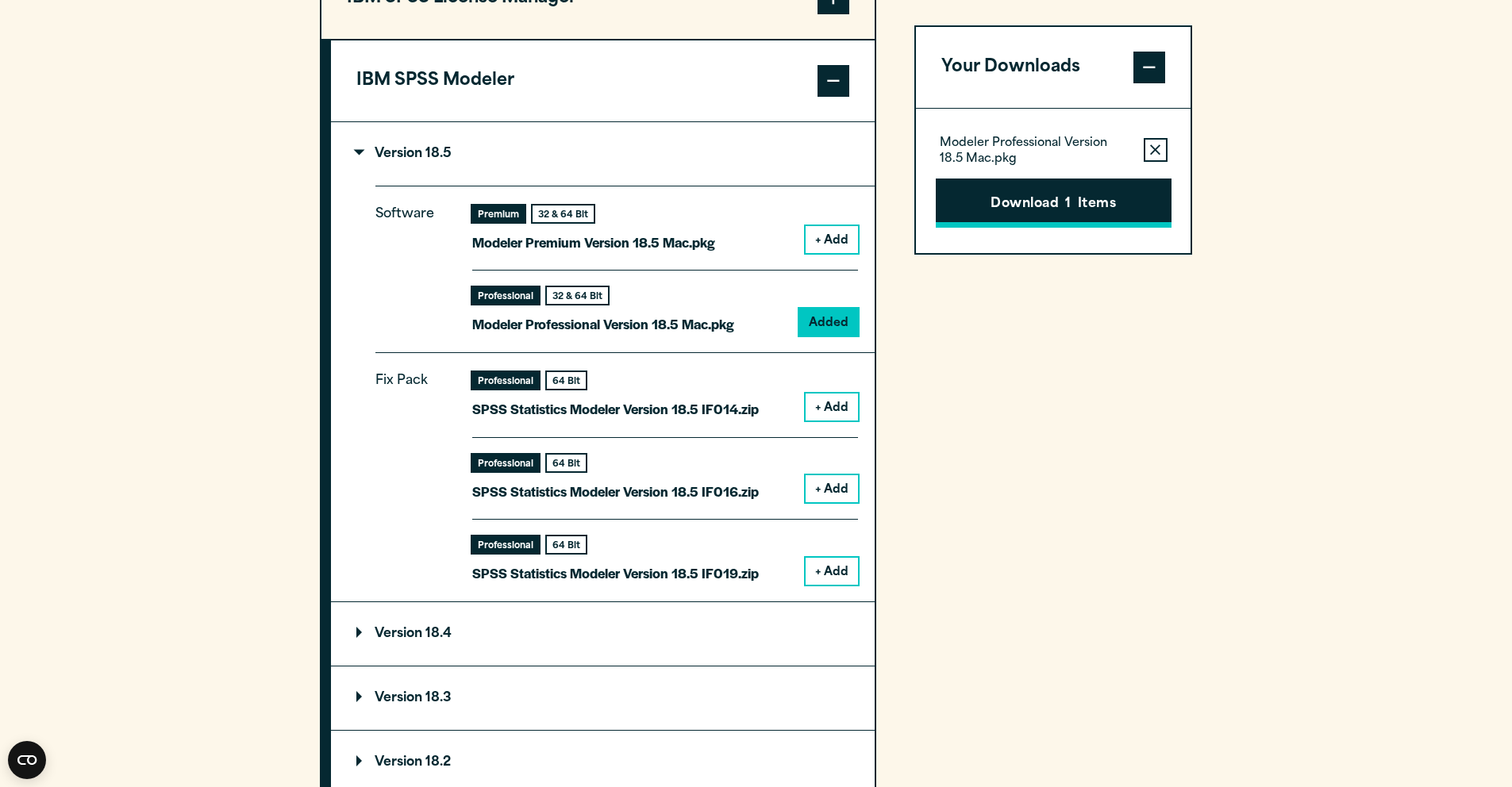
click at [1079, 214] on button "Download 1 Items" at bounding box center [1053, 203] width 236 height 49
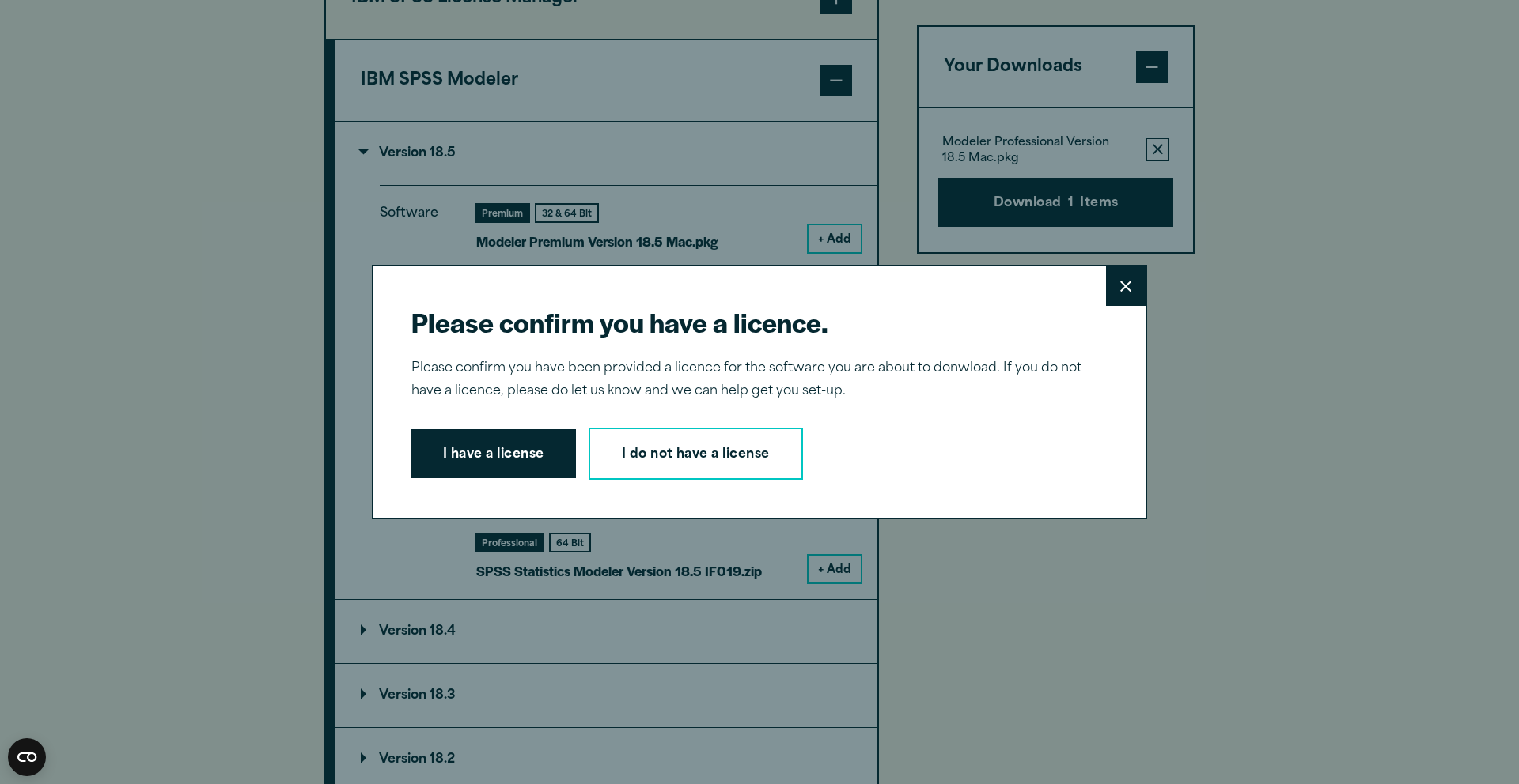
click at [526, 464] on button "I have a license" at bounding box center [493, 454] width 165 height 49
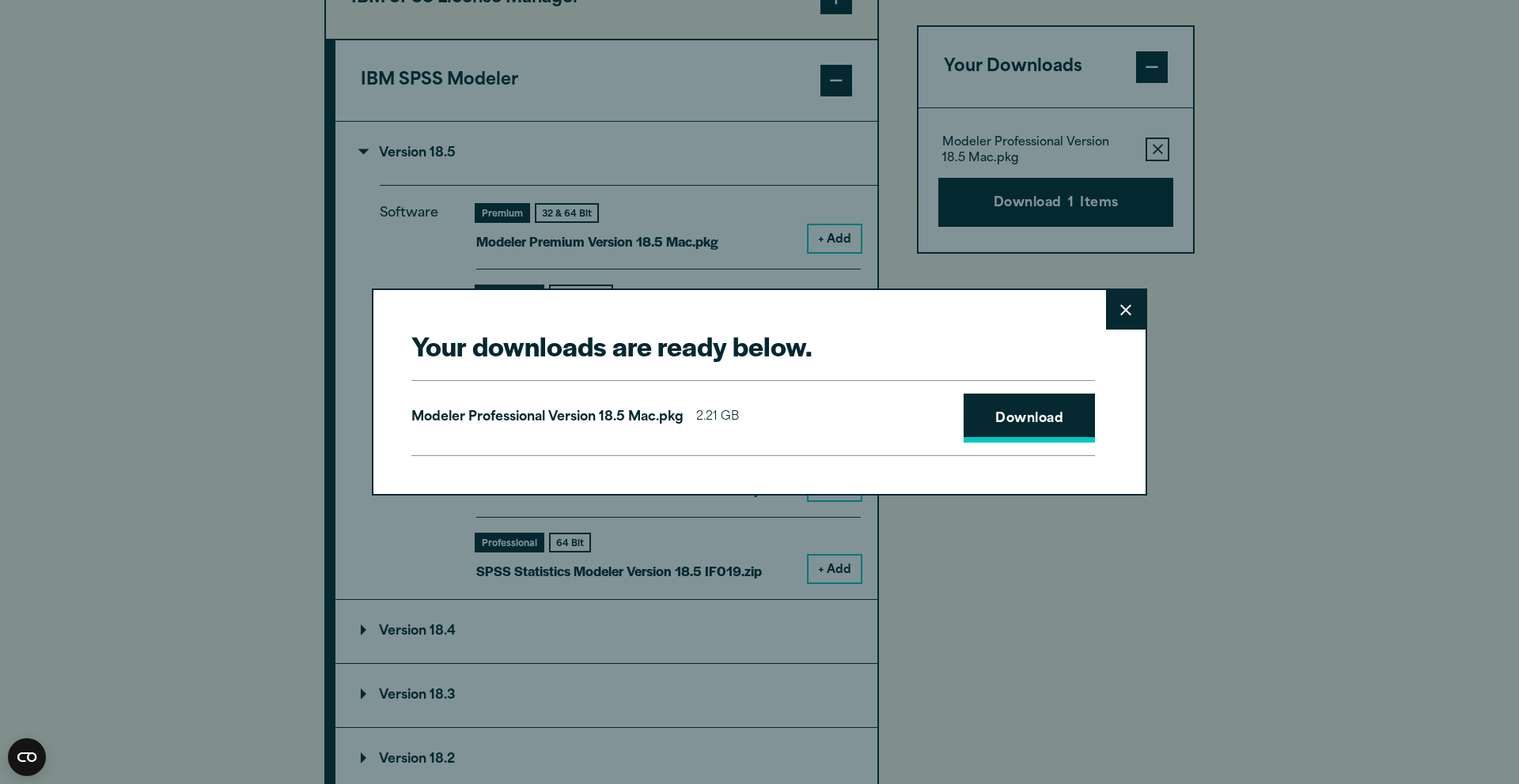
click at [999, 425] on link "Download" at bounding box center [1029, 418] width 131 height 49
click at [1128, 290] on button "Close" at bounding box center [1126, 310] width 40 height 40
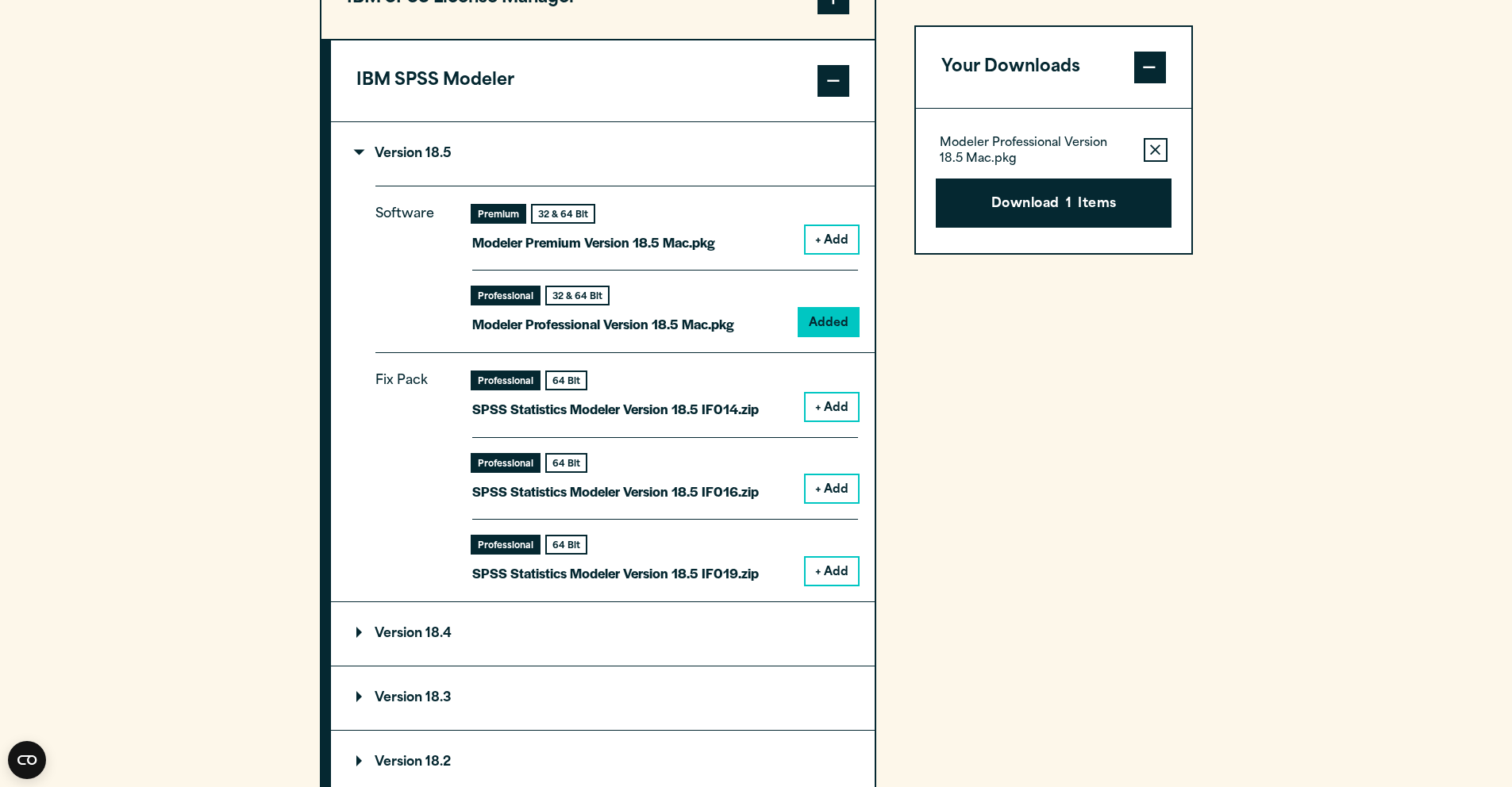
click at [1122, 380] on button "Close" at bounding box center [1124, 400] width 40 height 40
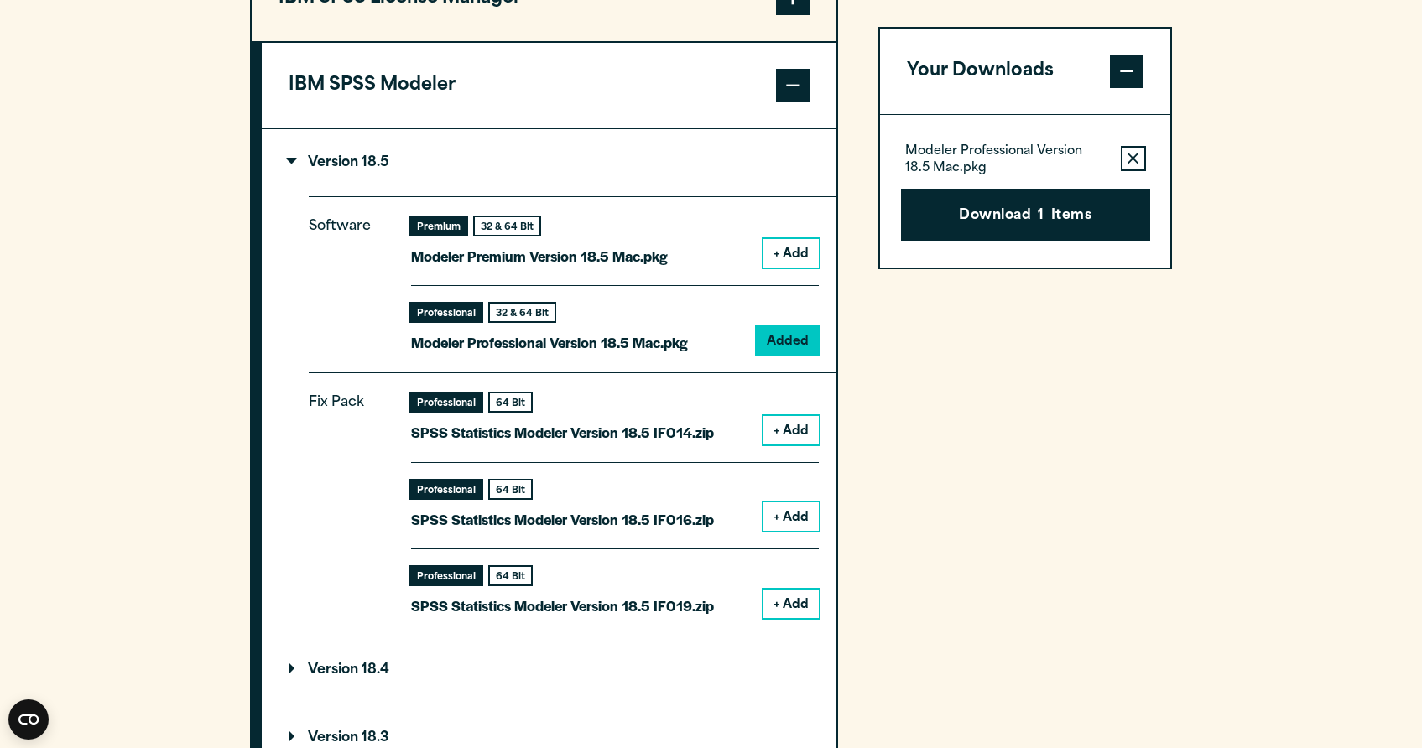
click at [784, 439] on button "+ Add" at bounding box center [790, 430] width 55 height 29
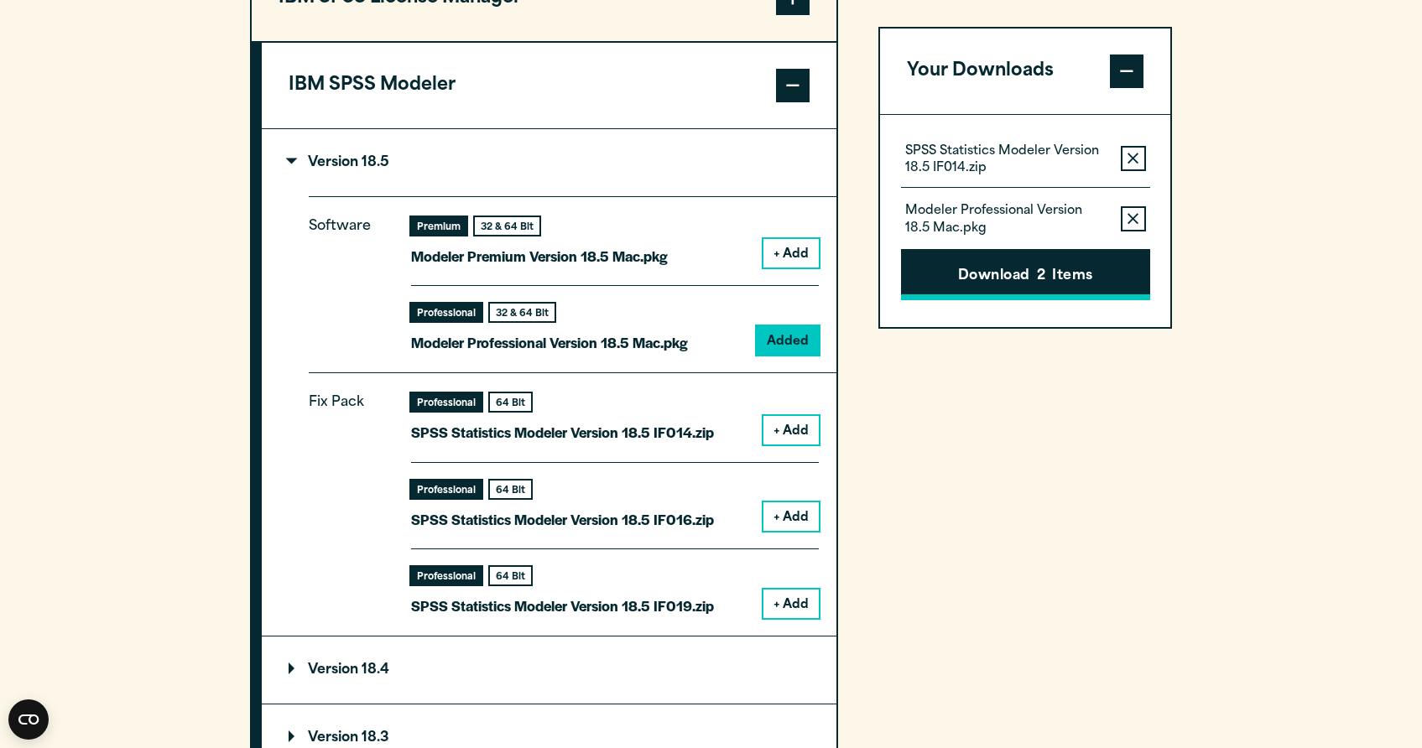
drag, startPoint x: 1130, startPoint y: 211, endPoint x: 1118, endPoint y: 234, distance: 26.3
click at [1129, 211] on button "Remove this item from your software download list" at bounding box center [1133, 218] width 25 height 25
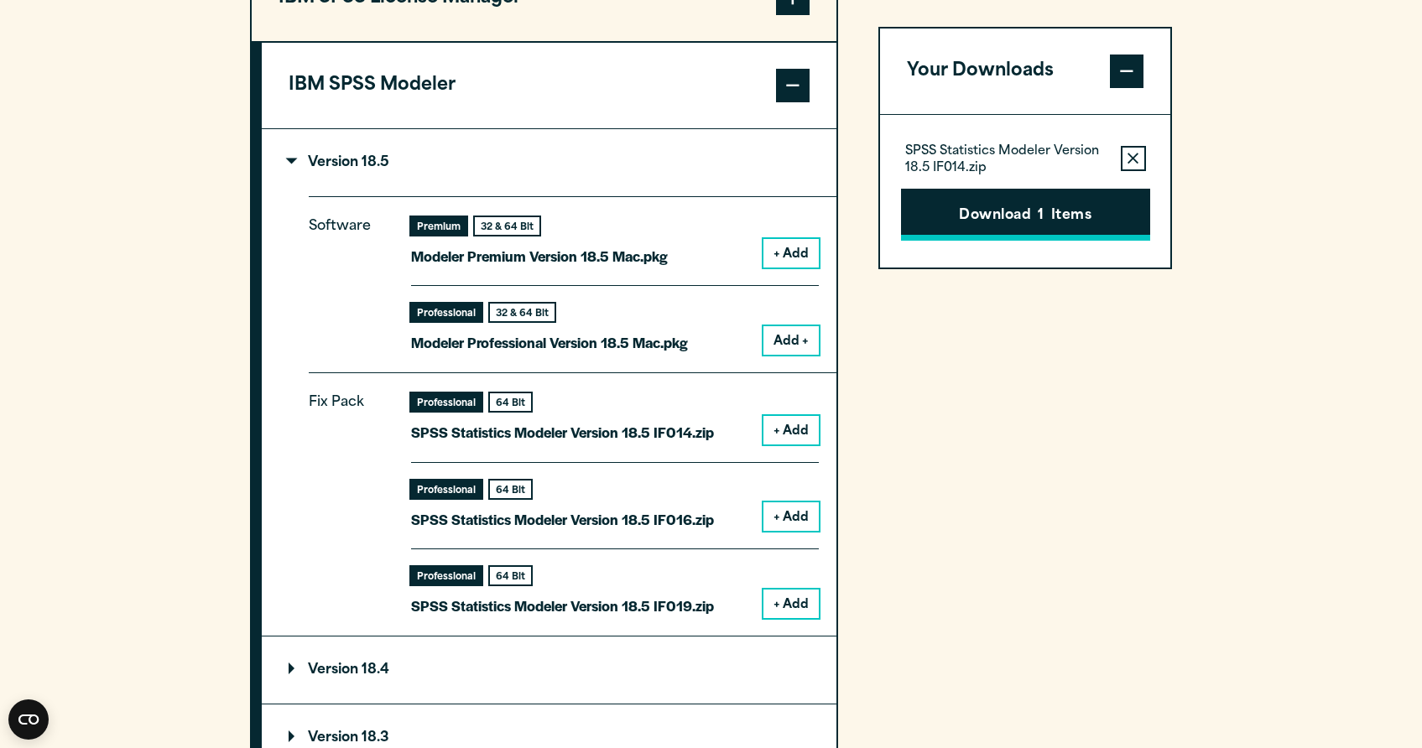
click at [1047, 210] on button "Download 1 Items" at bounding box center [1025, 215] width 249 height 52
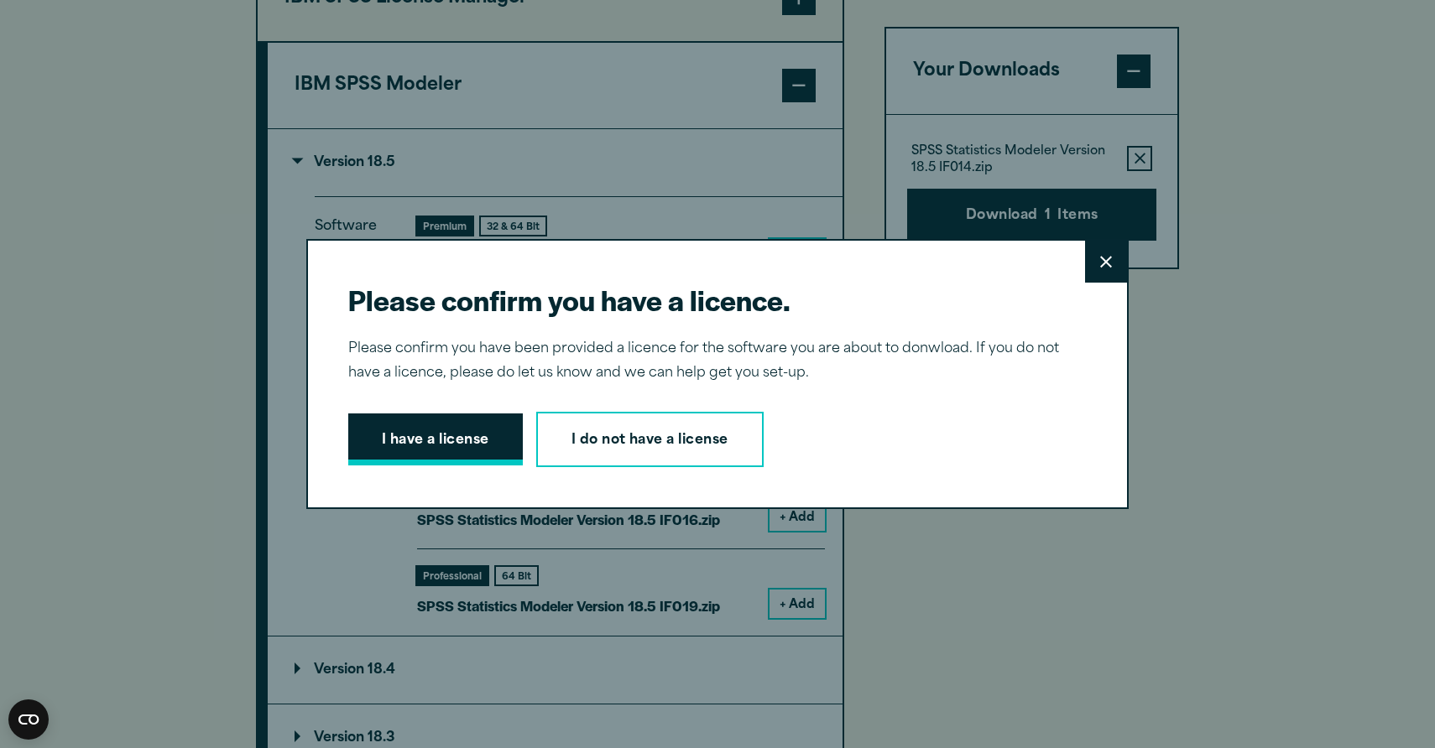
click at [485, 445] on button "I have a license" at bounding box center [435, 440] width 175 height 52
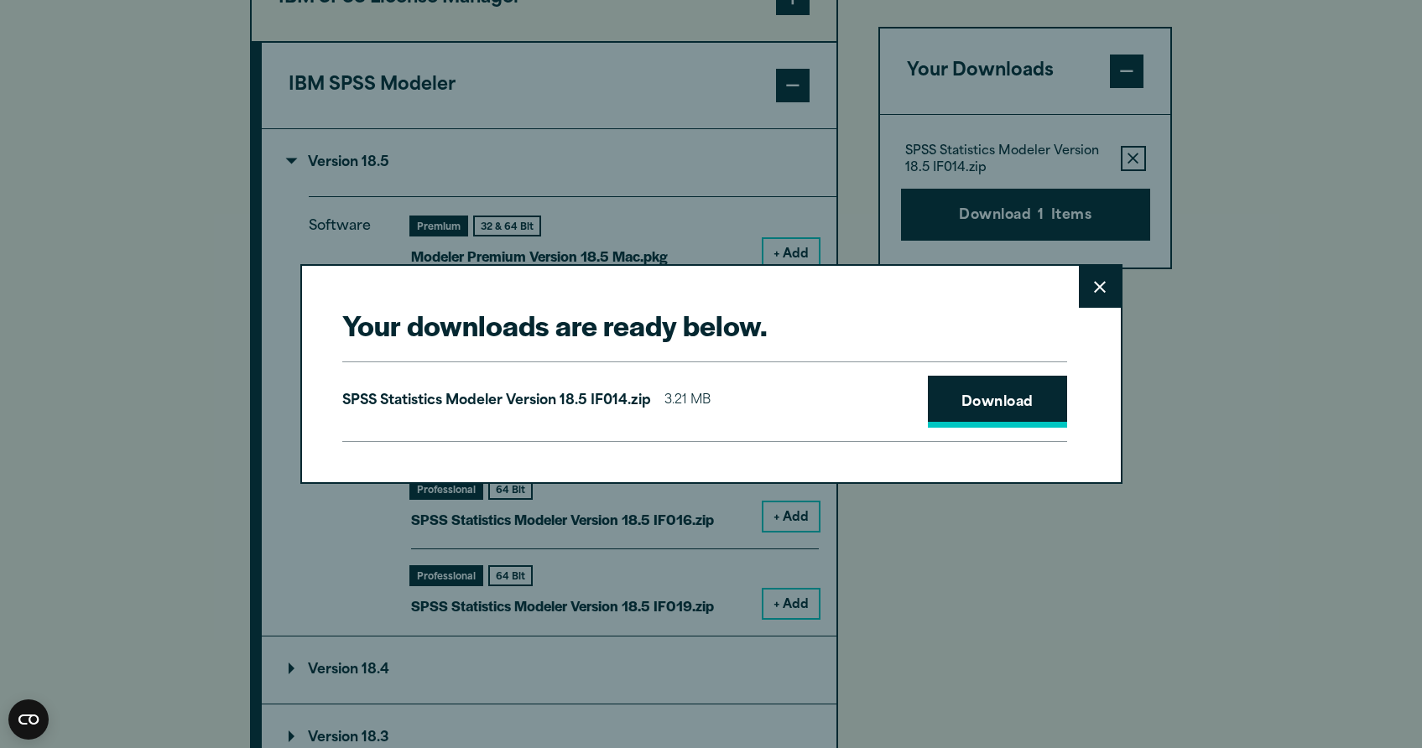
click at [1032, 404] on link "Download" at bounding box center [997, 402] width 139 height 52
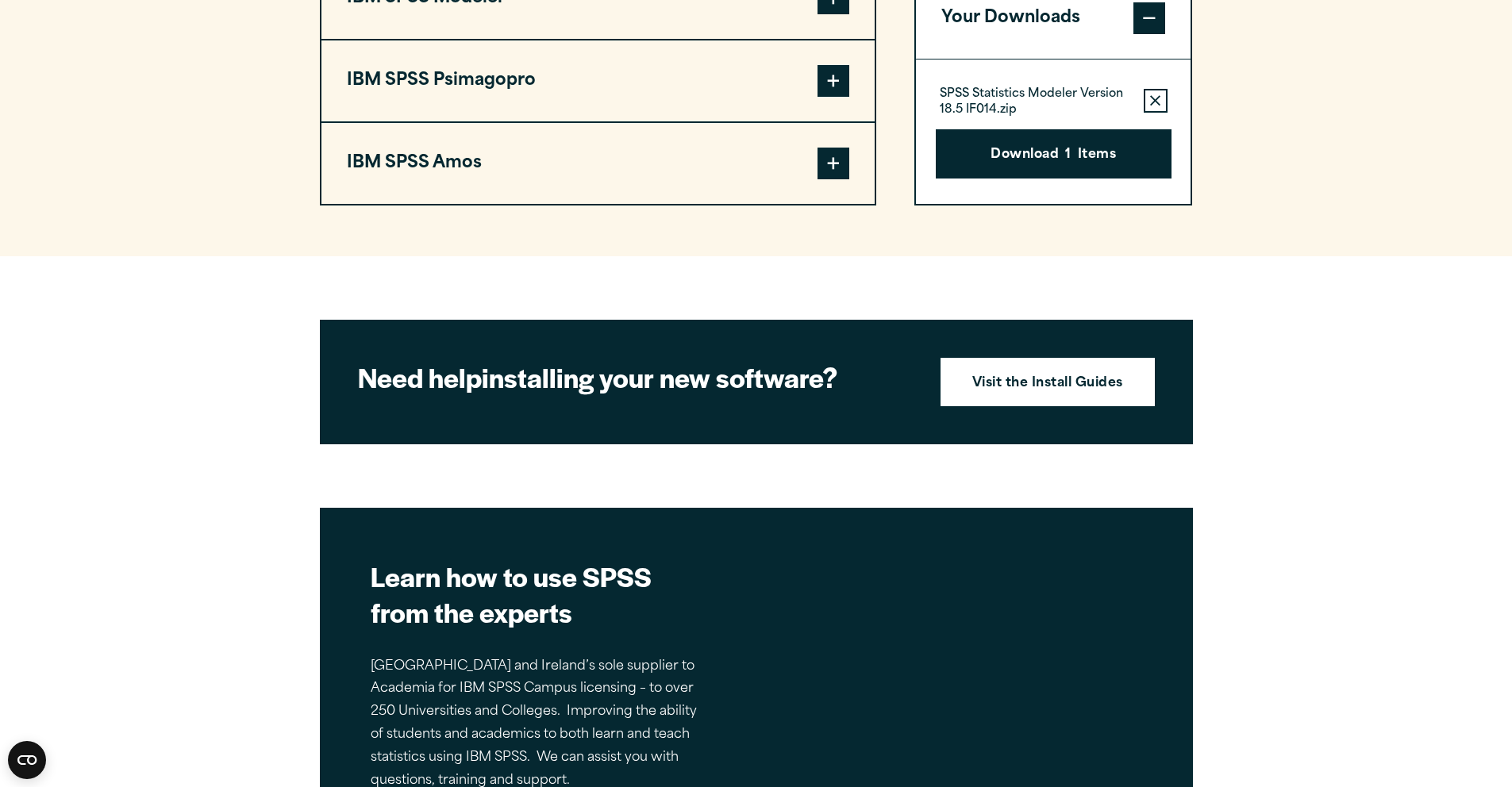
scroll to position [1038, 0]
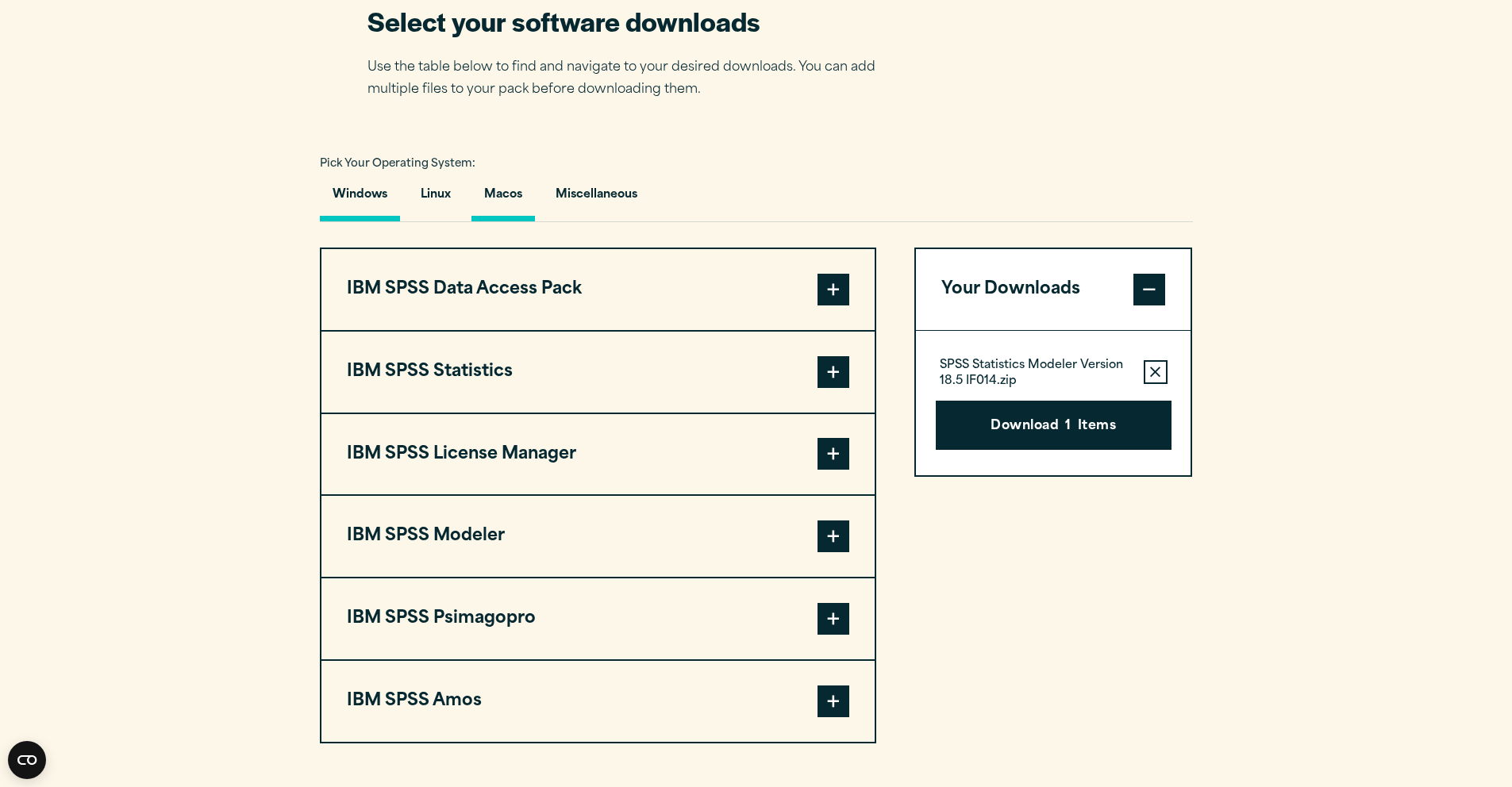
click at [512, 209] on button "Macos" at bounding box center [502, 199] width 63 height 45
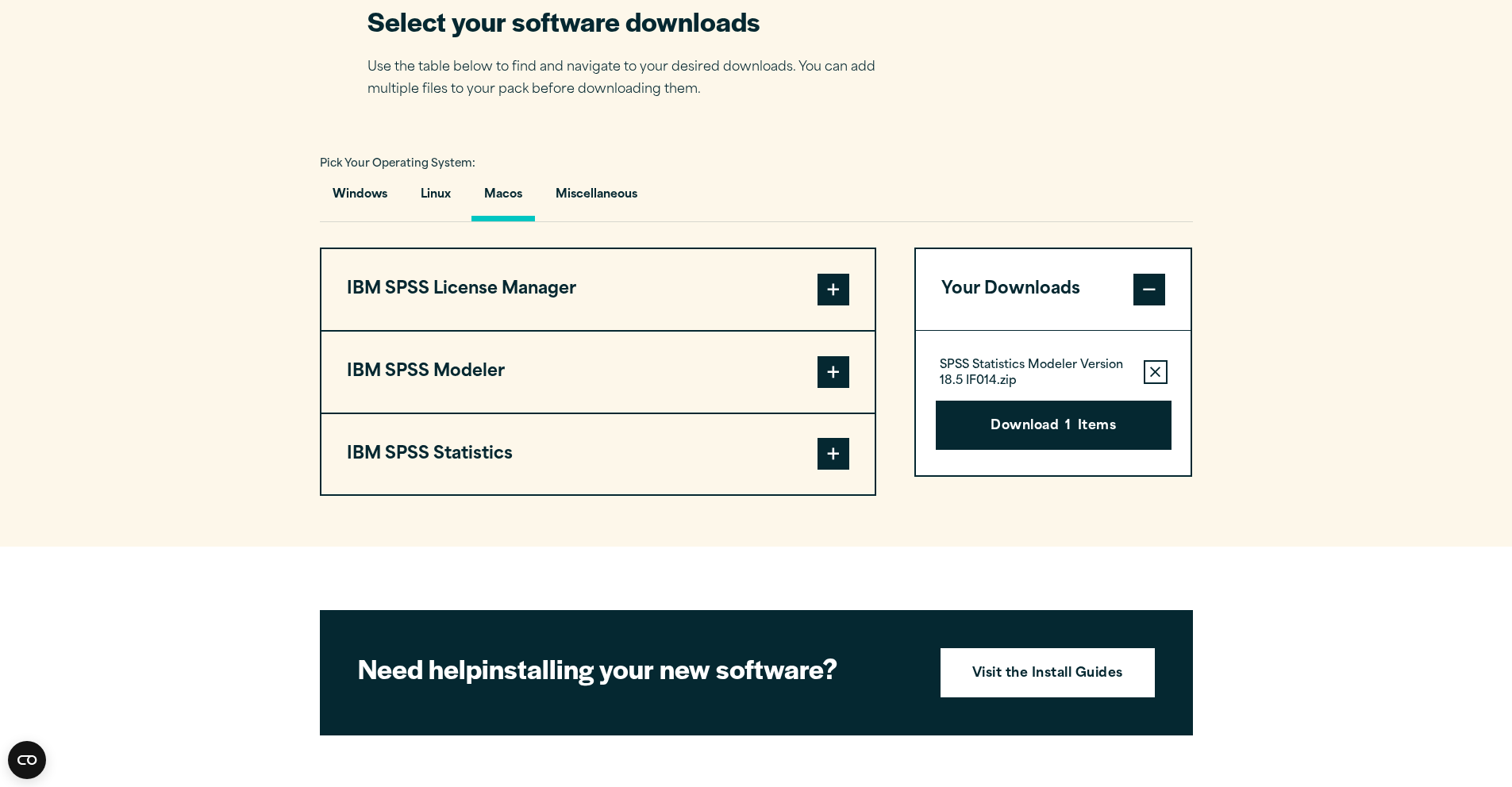
click at [826, 381] on span at bounding box center [834, 373] width 32 height 32
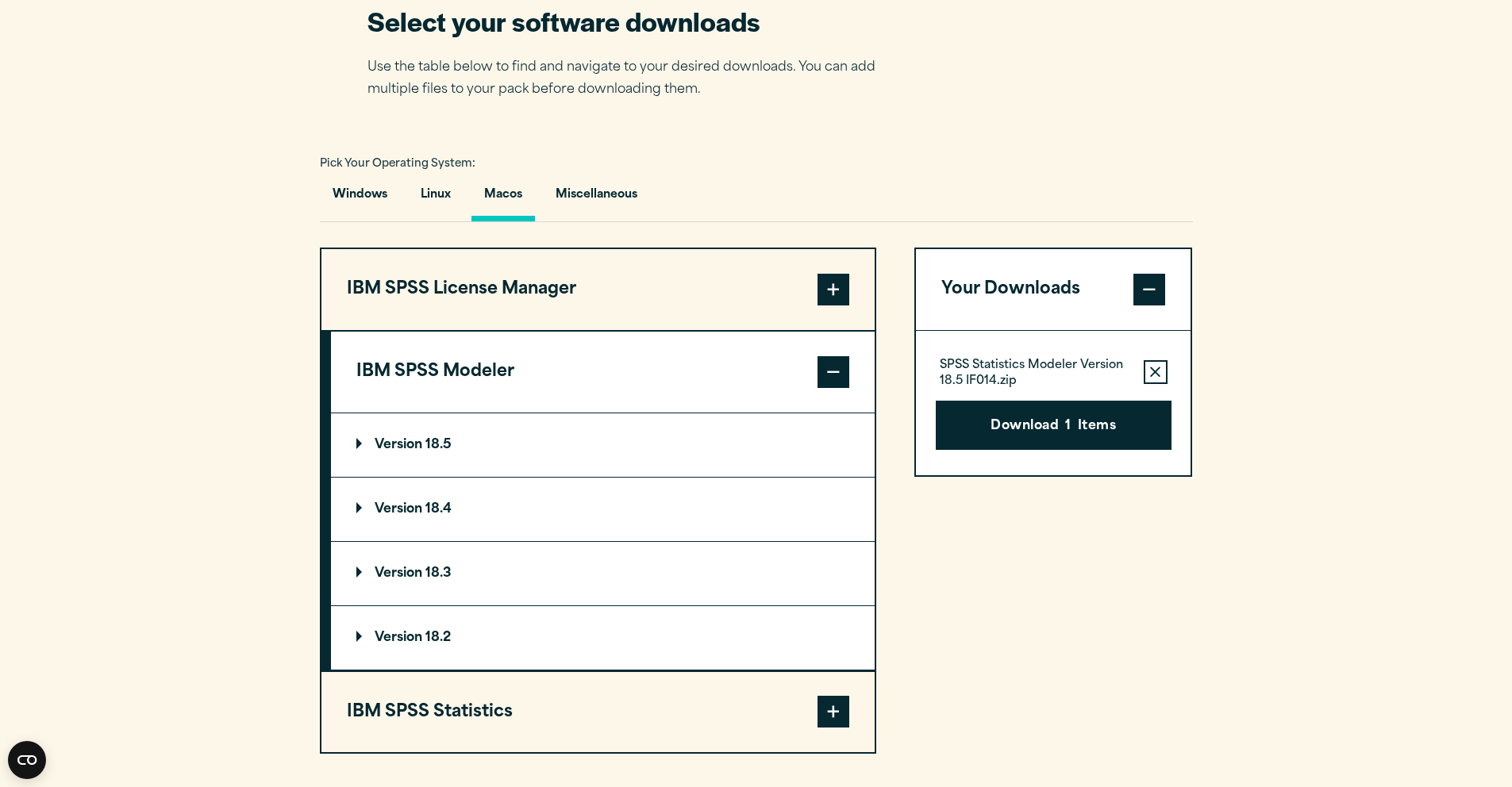
click at [360, 451] on p "Version 18.5" at bounding box center [404, 445] width 96 height 12
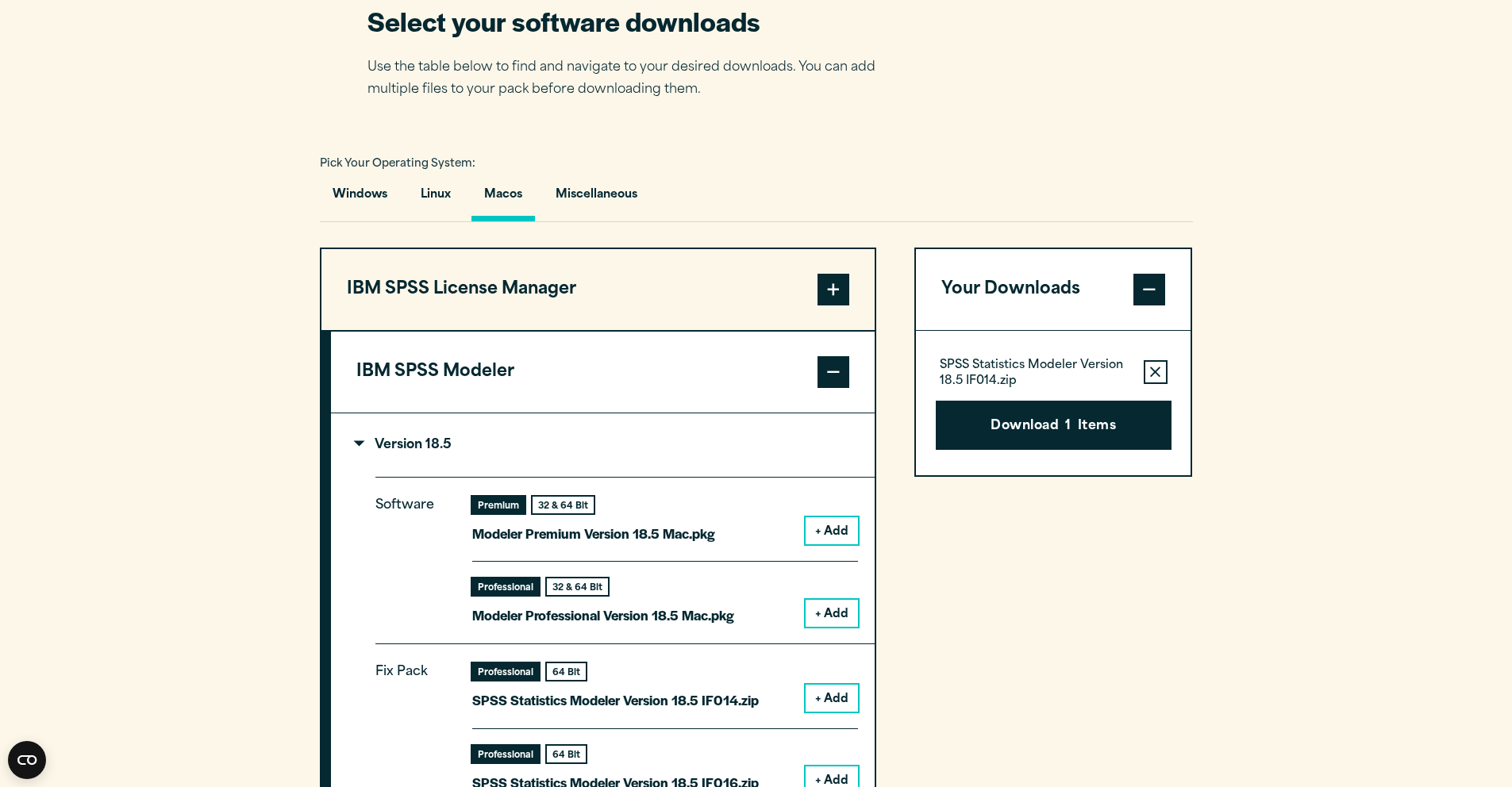
click at [835, 545] on button "+ Add" at bounding box center [832, 531] width 52 height 27
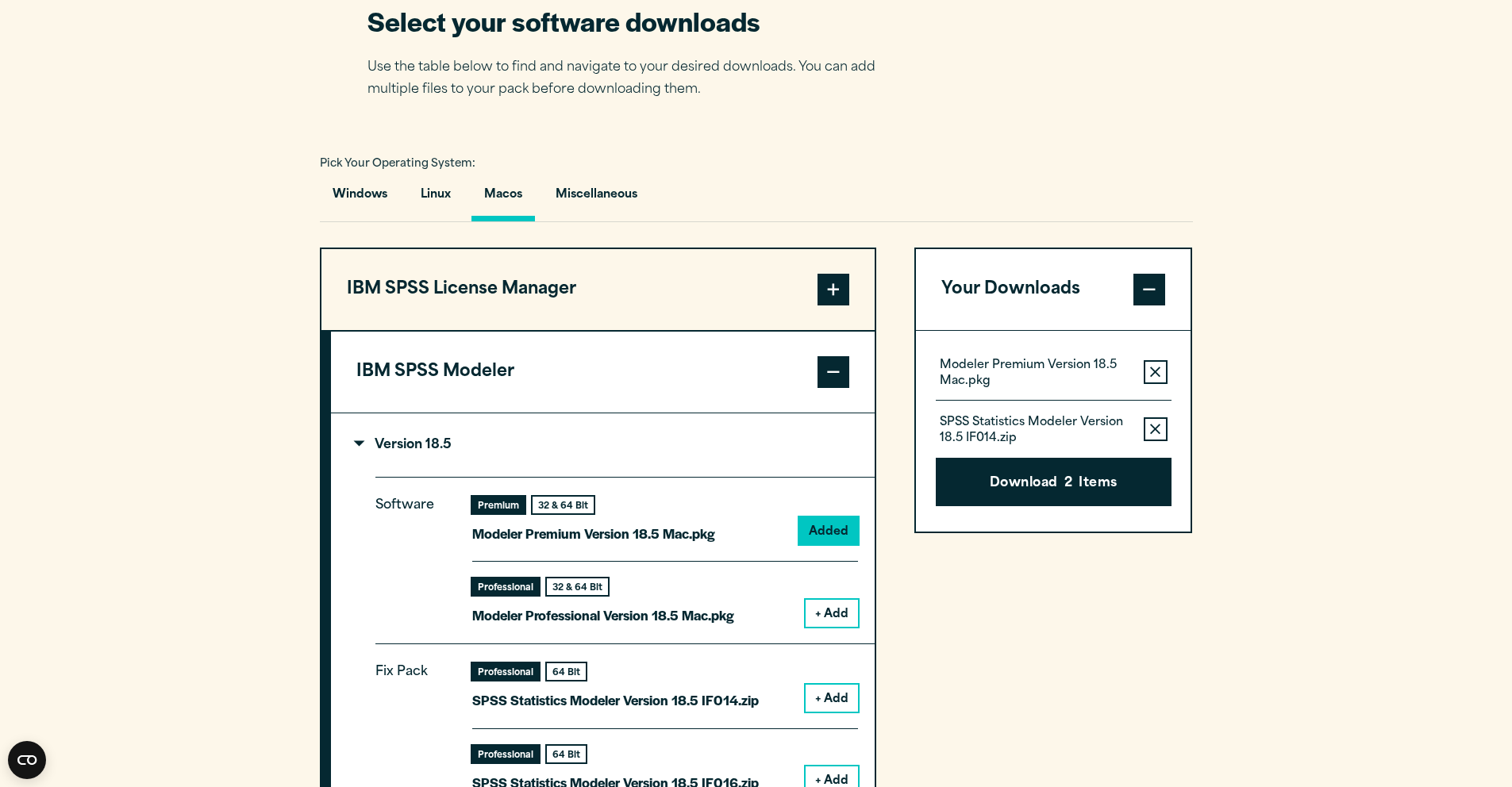
click at [1155, 434] on icon "button" at bounding box center [1155, 428] width 10 height 10
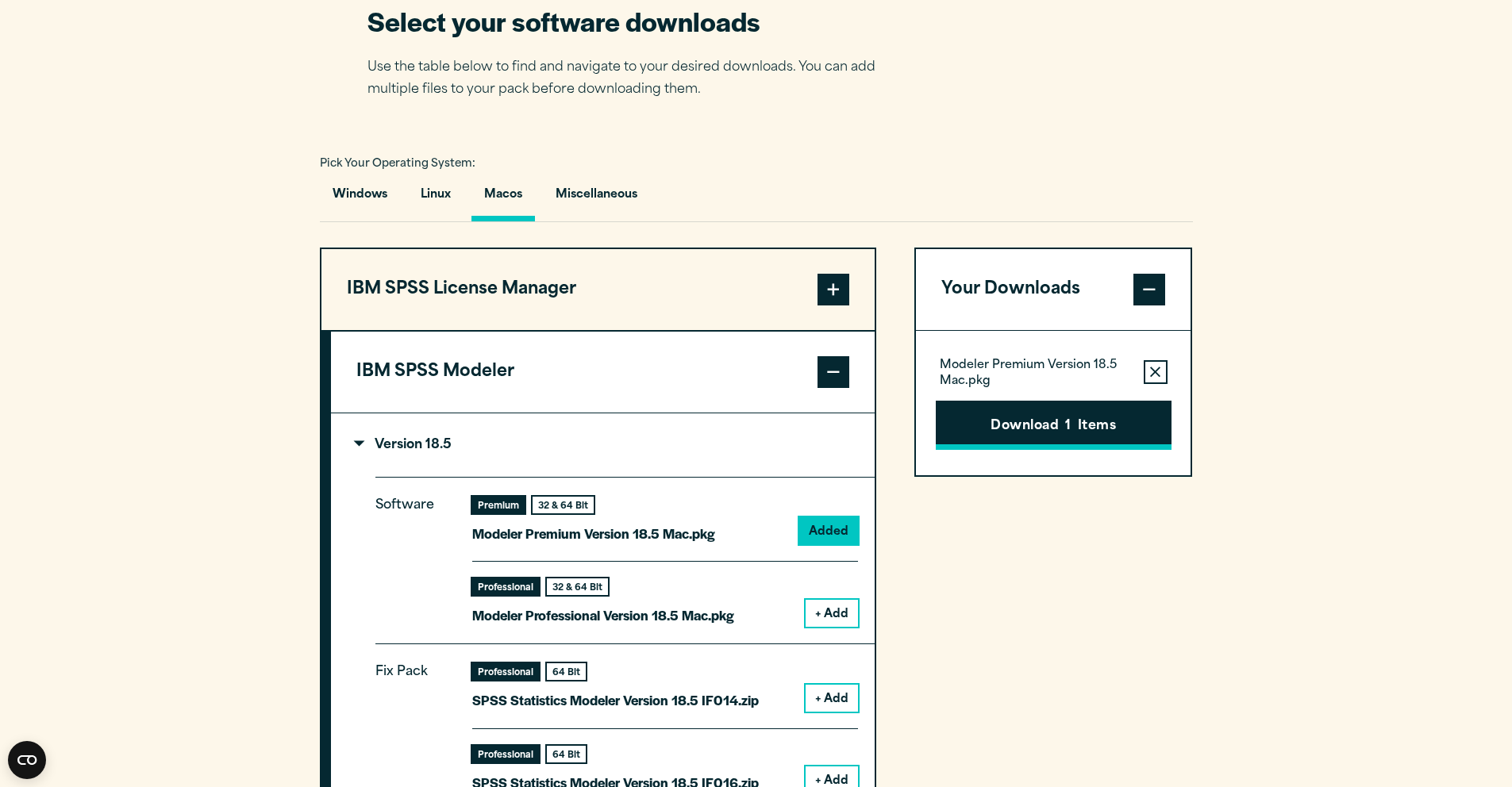
click at [1067, 434] on span "1" at bounding box center [1068, 427] width 6 height 21
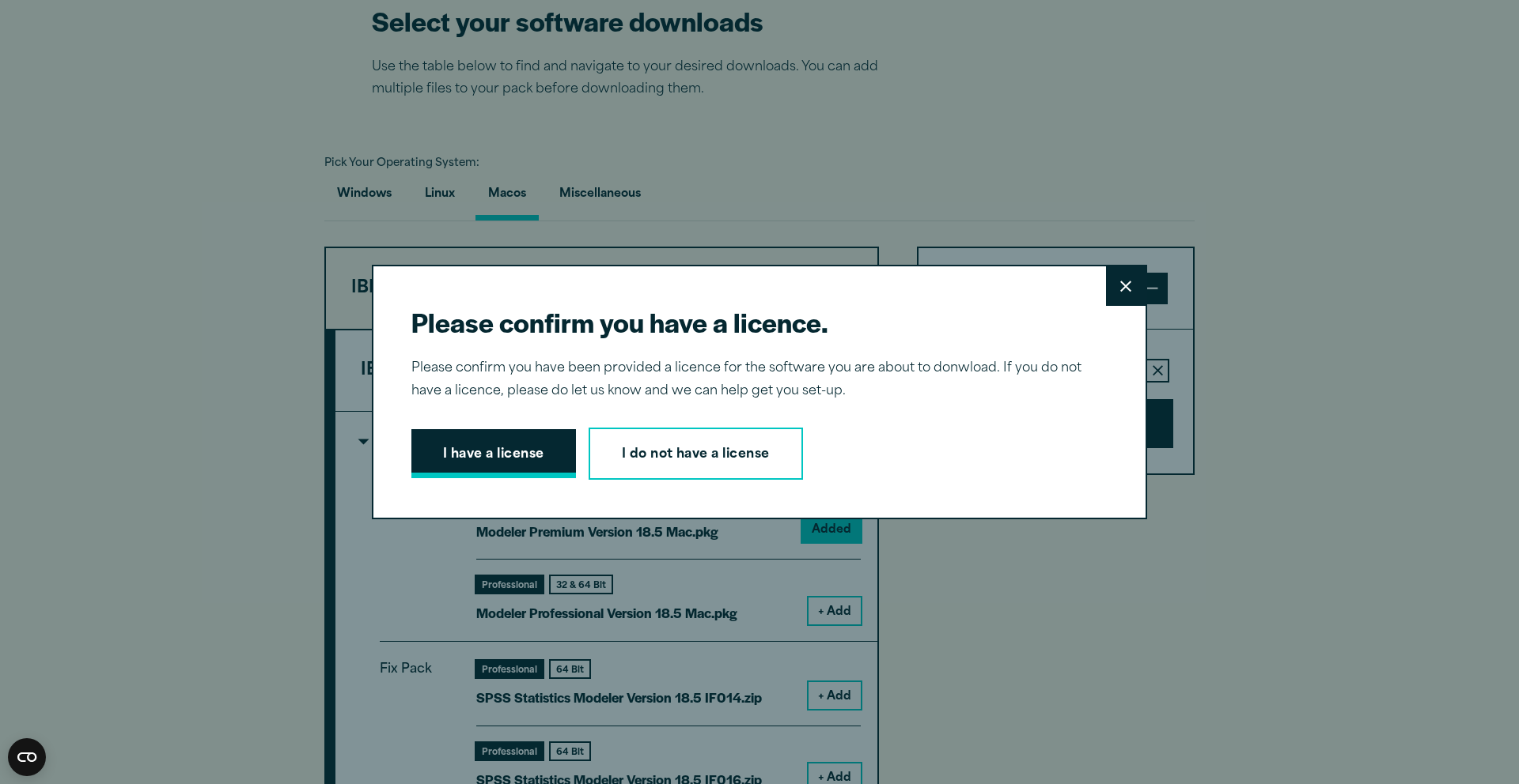
click at [529, 461] on button "I have a license" at bounding box center [493, 454] width 165 height 49
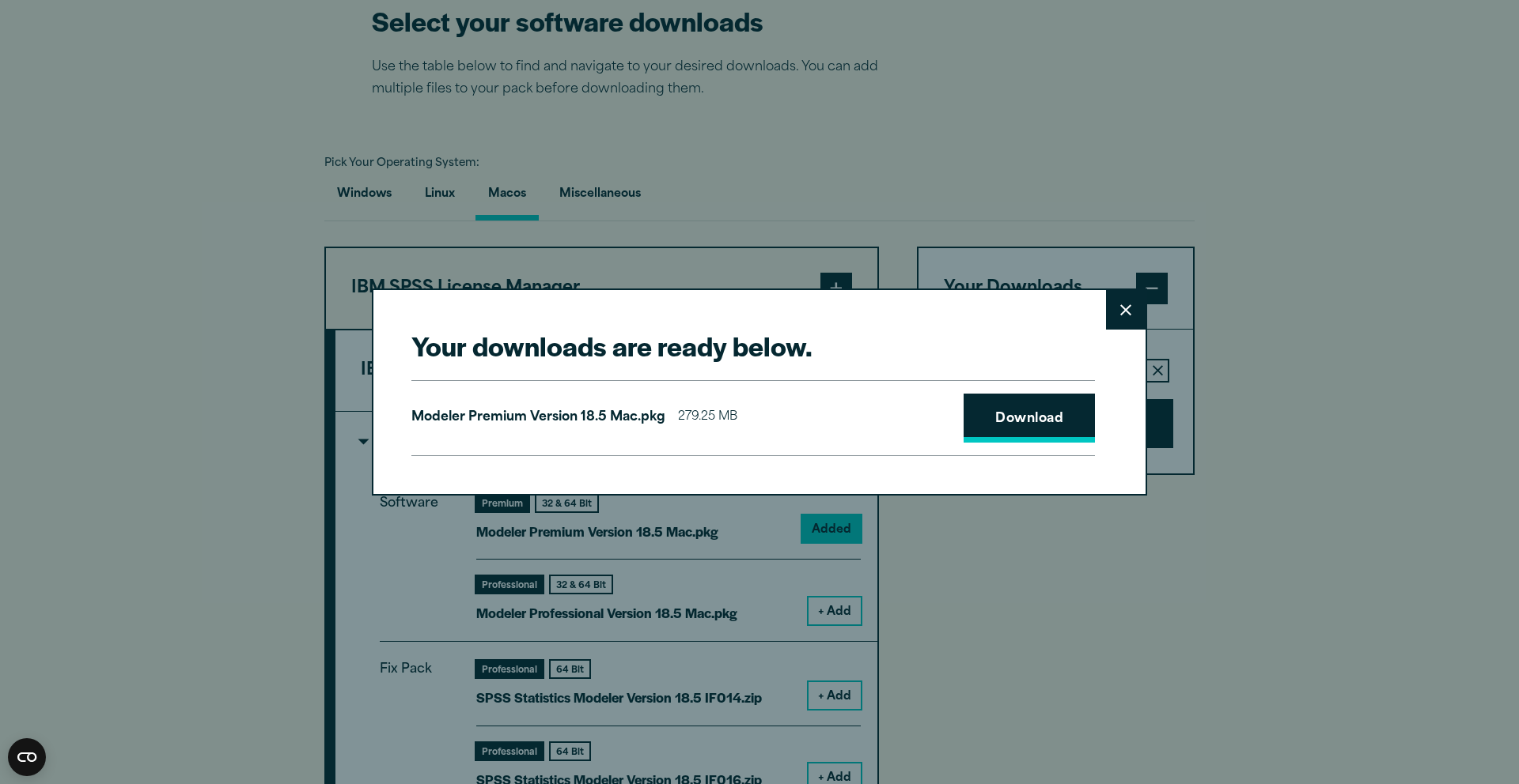
click at [983, 421] on link "Download" at bounding box center [1029, 418] width 131 height 49
click at [1114, 297] on button "Close" at bounding box center [1126, 310] width 40 height 40
